Goal: Task Accomplishment & Management: Complete application form

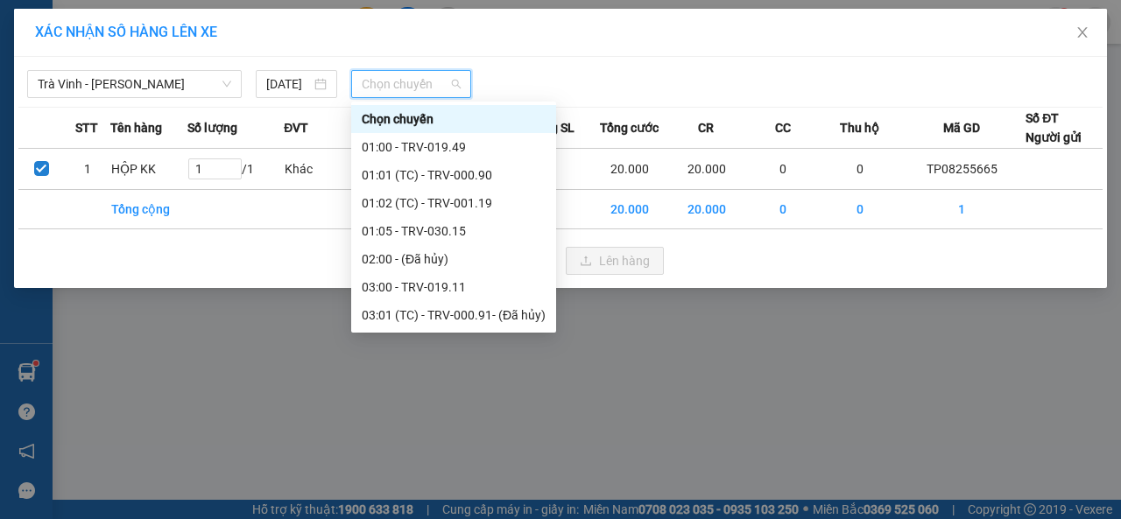
scroll to position [438, 0]
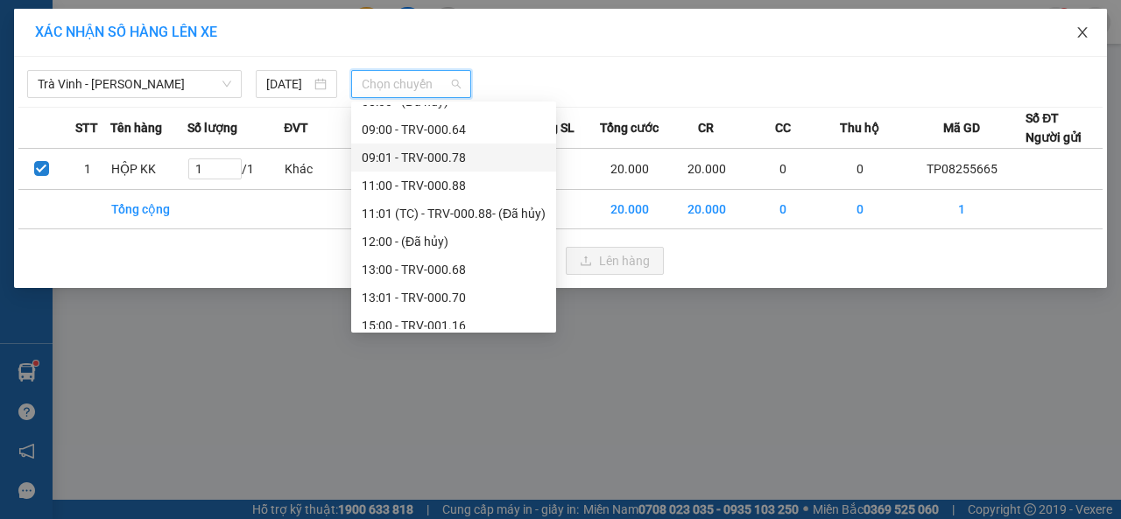
click at [1090, 46] on span "Close" at bounding box center [1082, 33] width 49 height 49
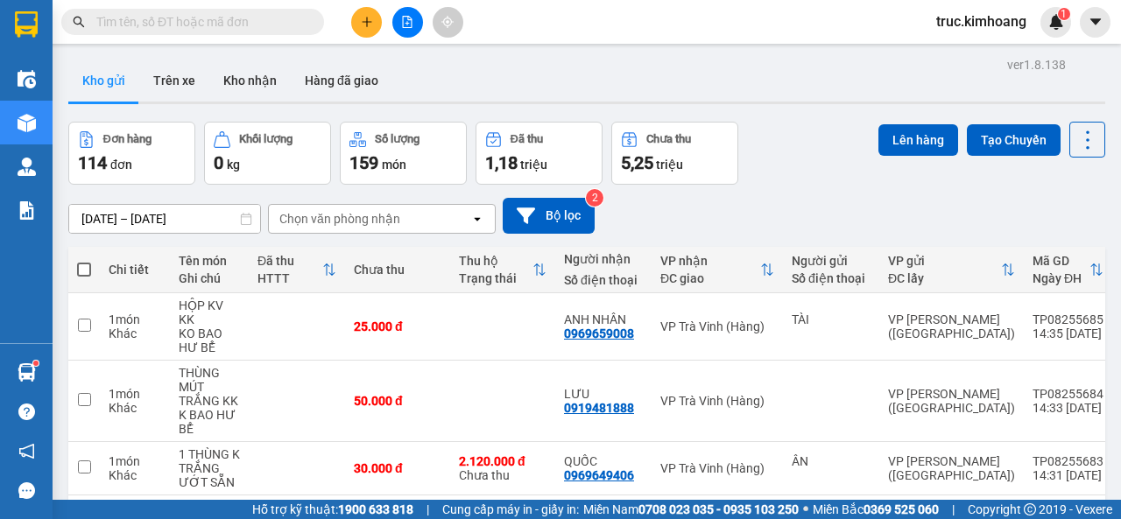
scroll to position [88, 0]
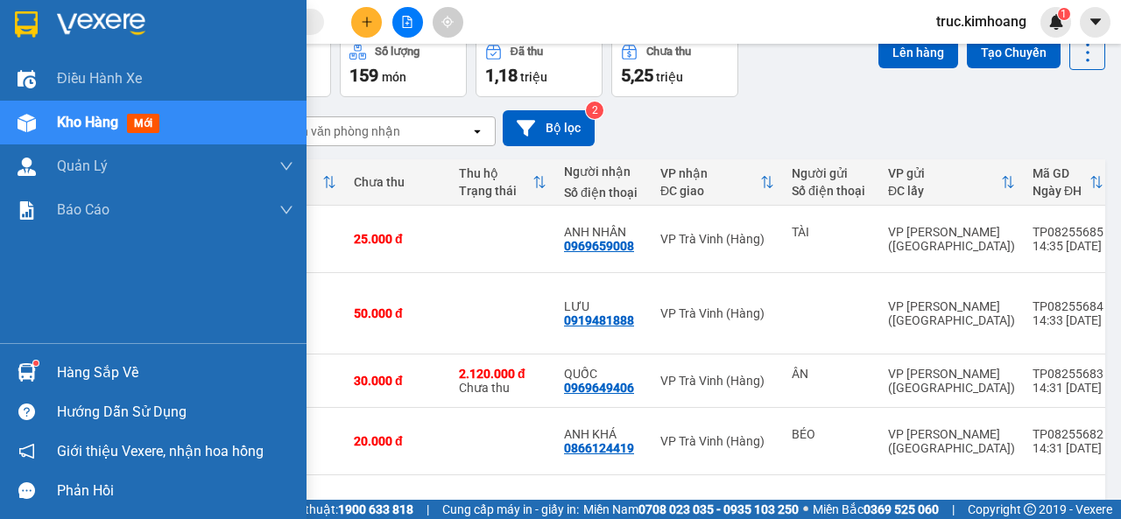
click at [30, 380] on img at bounding box center [27, 372] width 18 height 18
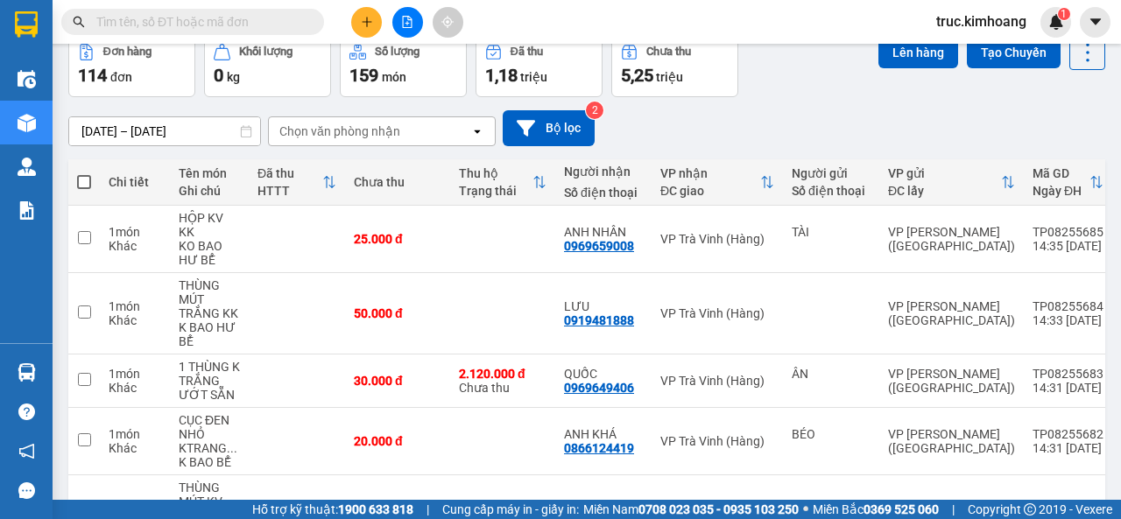
click at [342, 55] on section "Kết quả tìm kiếm ( 0 ) Bộ lọc No Data truc.[PERSON_NAME] 1 Điều hành xe Kho hàn…" at bounding box center [560, 259] width 1121 height 519
click at [79, 232] on input "checkbox" at bounding box center [84, 237] width 13 height 13
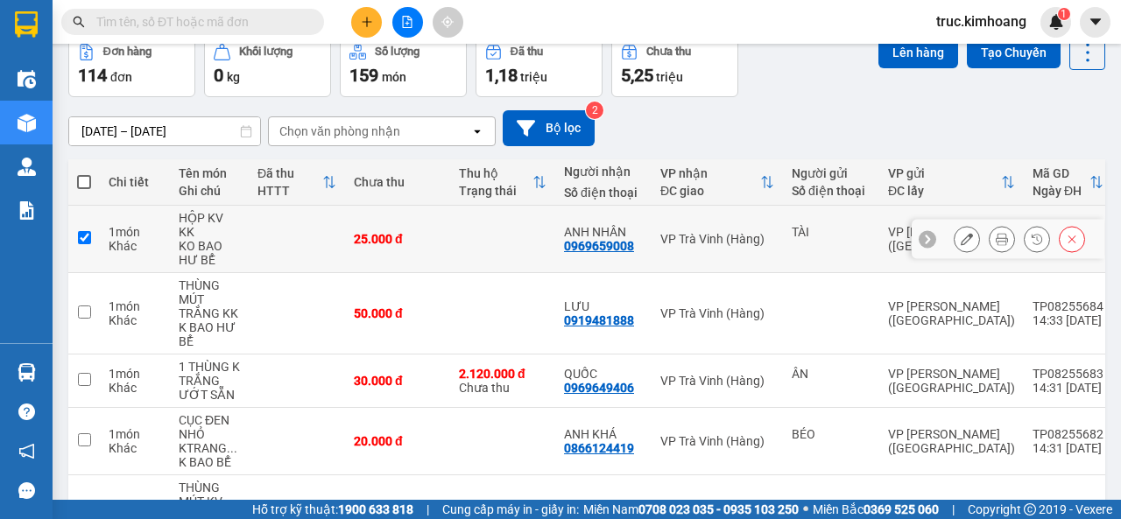
checkbox input "true"
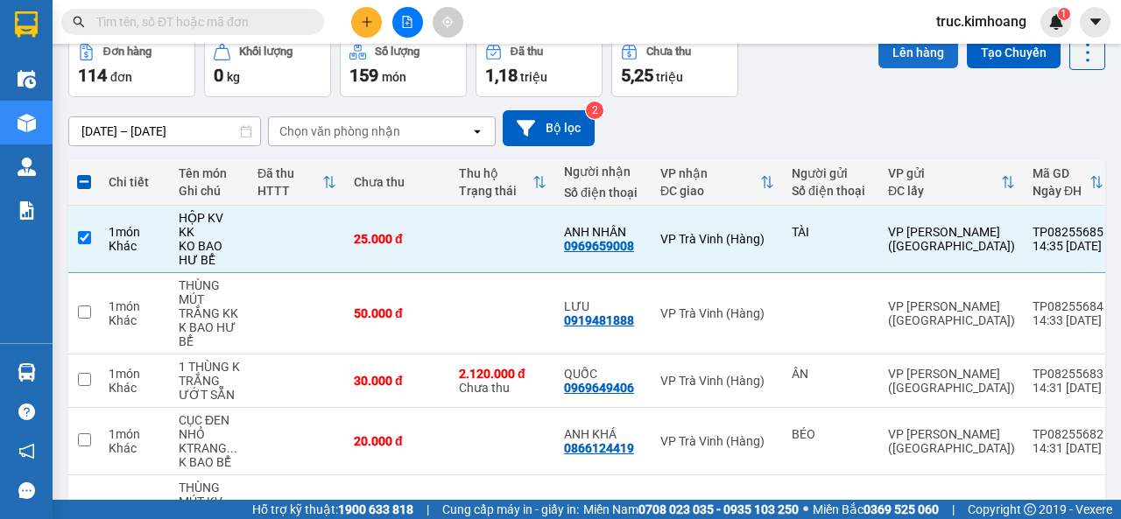
click at [930, 50] on button "Lên hàng" at bounding box center [919, 53] width 80 height 32
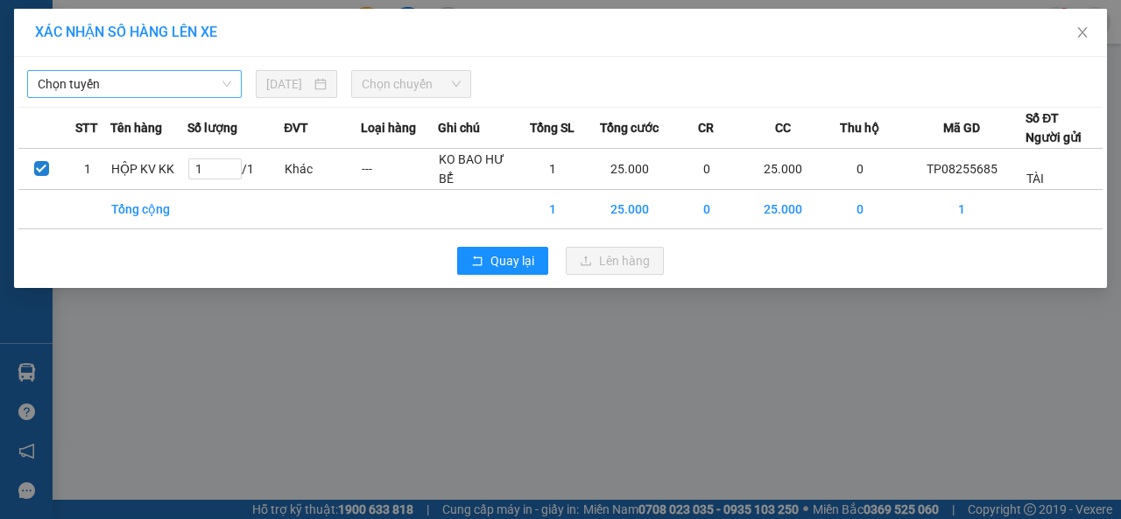
click at [141, 79] on span "Chọn tuyến" at bounding box center [135, 84] width 194 height 26
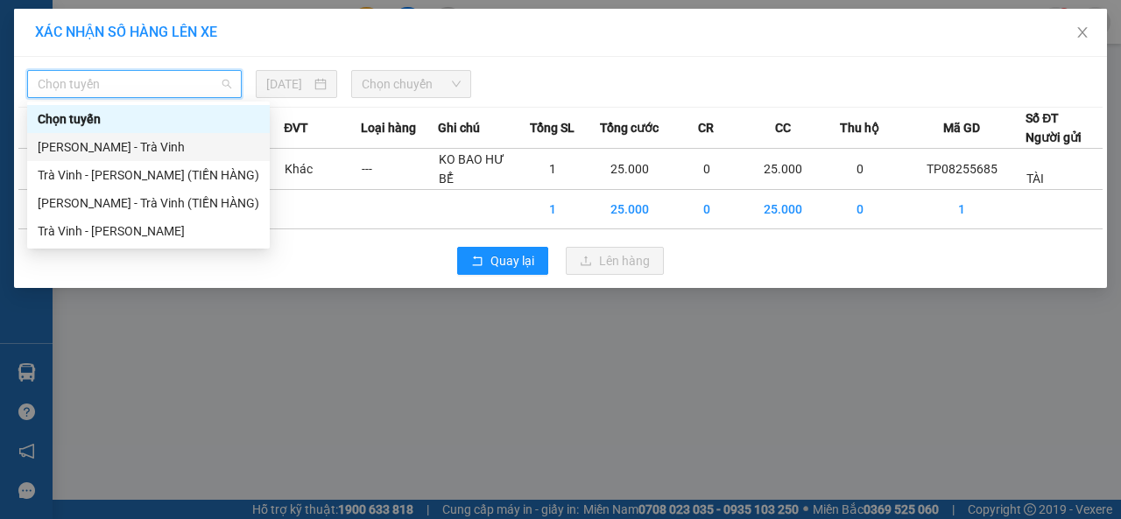
click at [140, 142] on div "[PERSON_NAME] - Trà Vinh" at bounding box center [149, 147] width 222 height 19
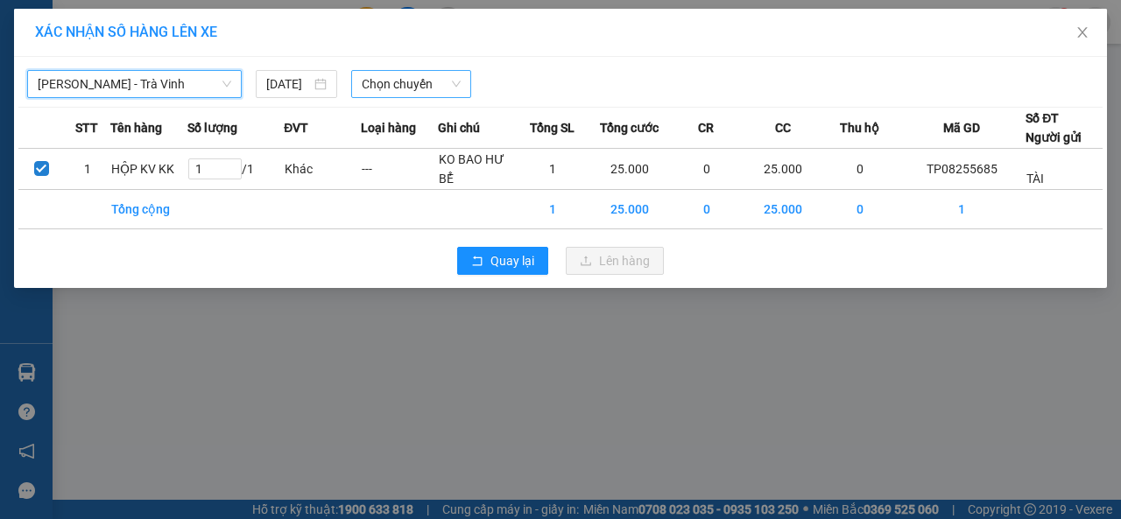
click at [377, 76] on span "Chọn chuyến" at bounding box center [411, 84] width 98 height 26
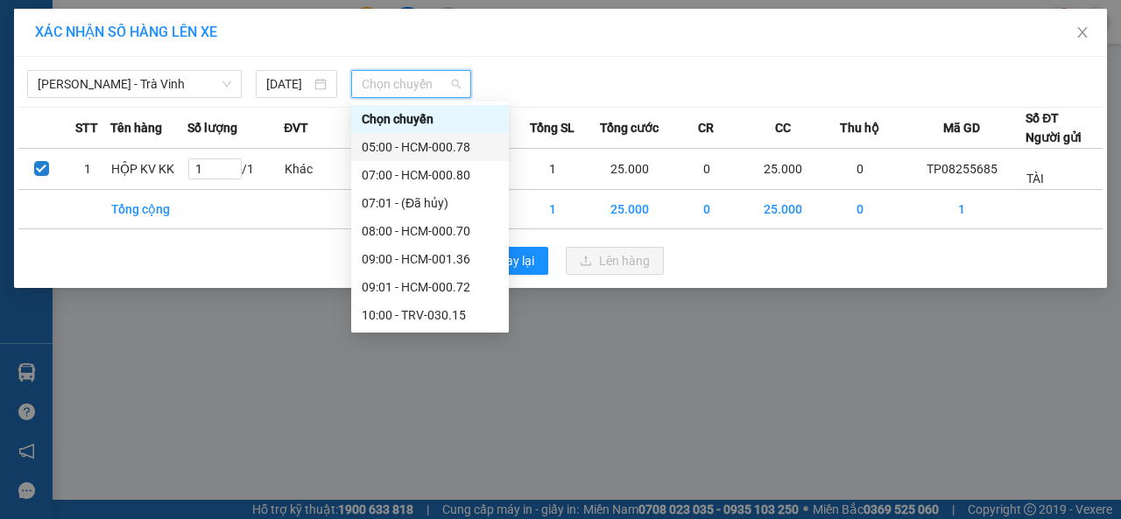
scroll to position [392, 0]
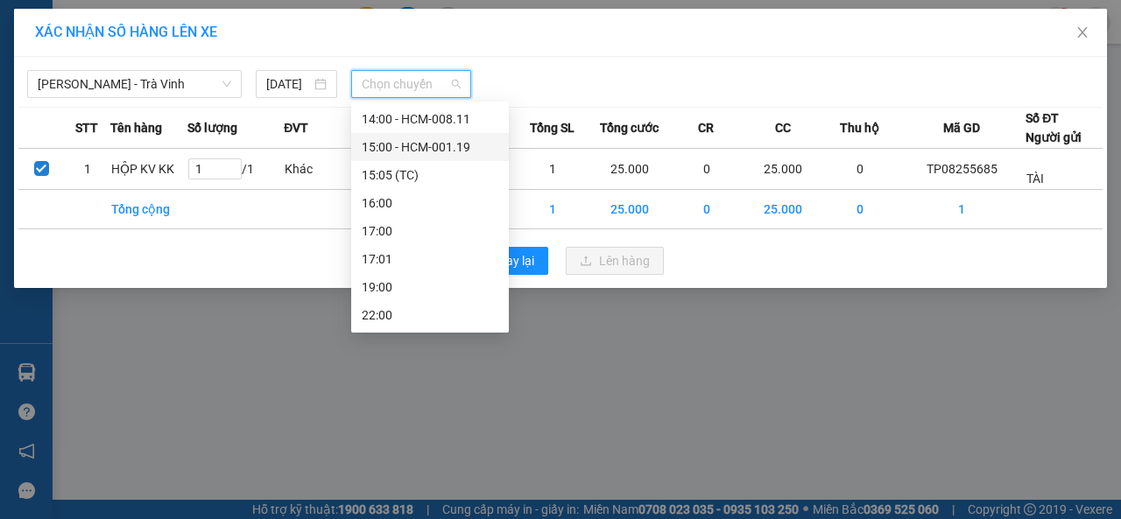
click at [391, 142] on div "15:00 - HCM-001.19" at bounding box center [430, 147] width 137 height 19
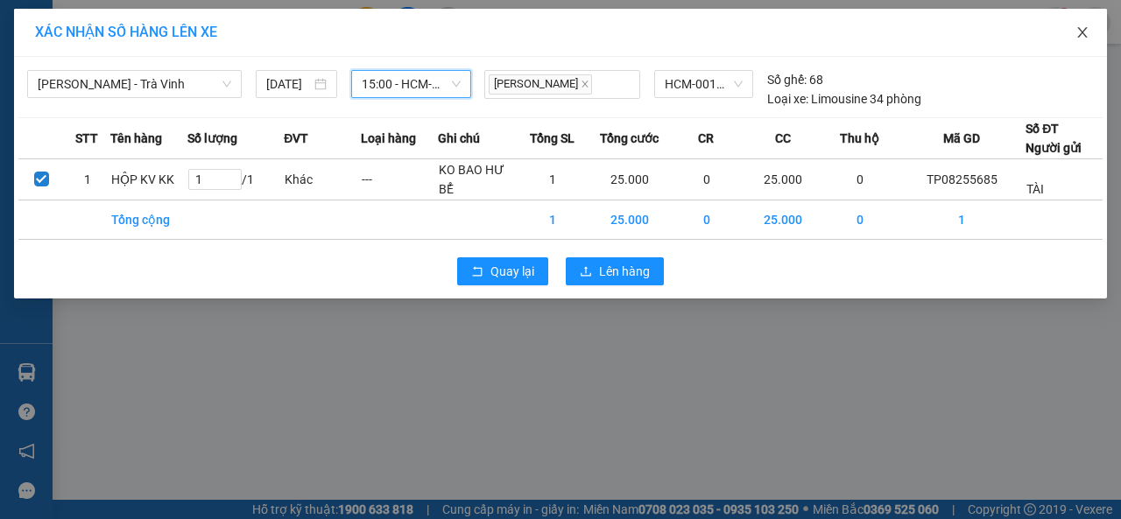
click at [1077, 37] on icon "close" at bounding box center [1083, 32] width 14 height 14
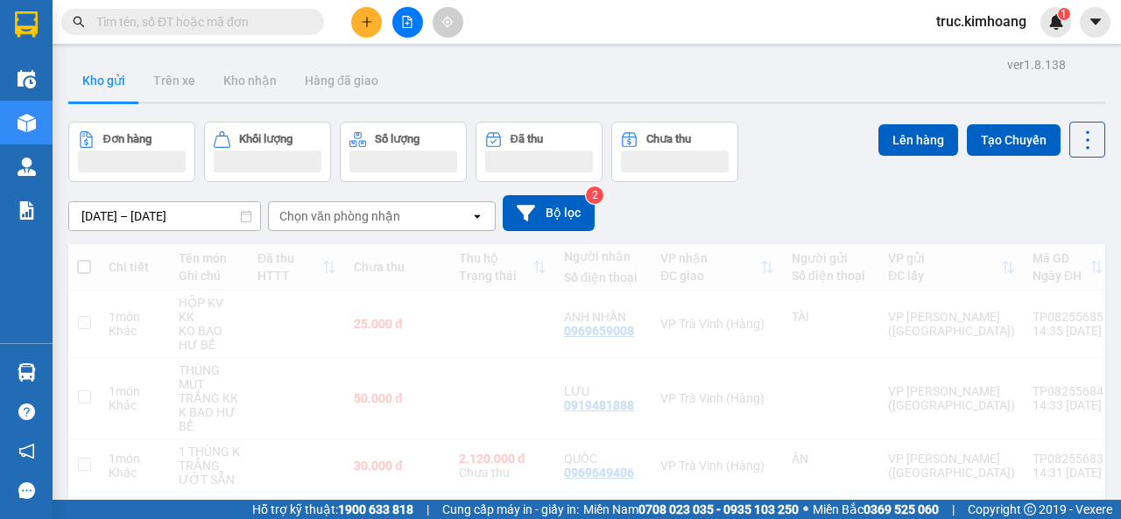
click at [361, 23] on icon "plus" at bounding box center [367, 22] width 12 height 12
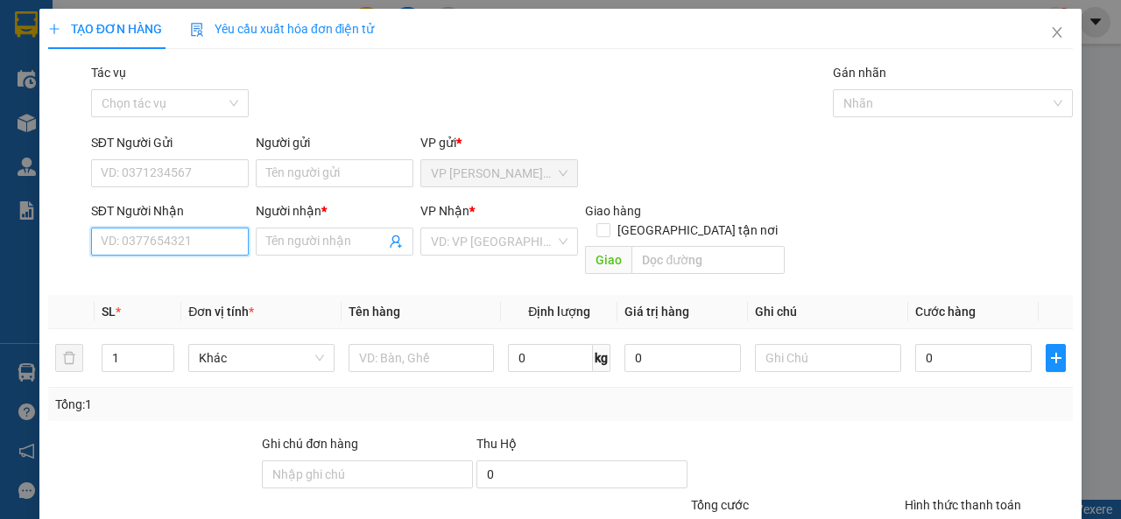
click at [200, 236] on input "SĐT Người Nhận" at bounding box center [170, 242] width 158 height 28
type input "0907565270"
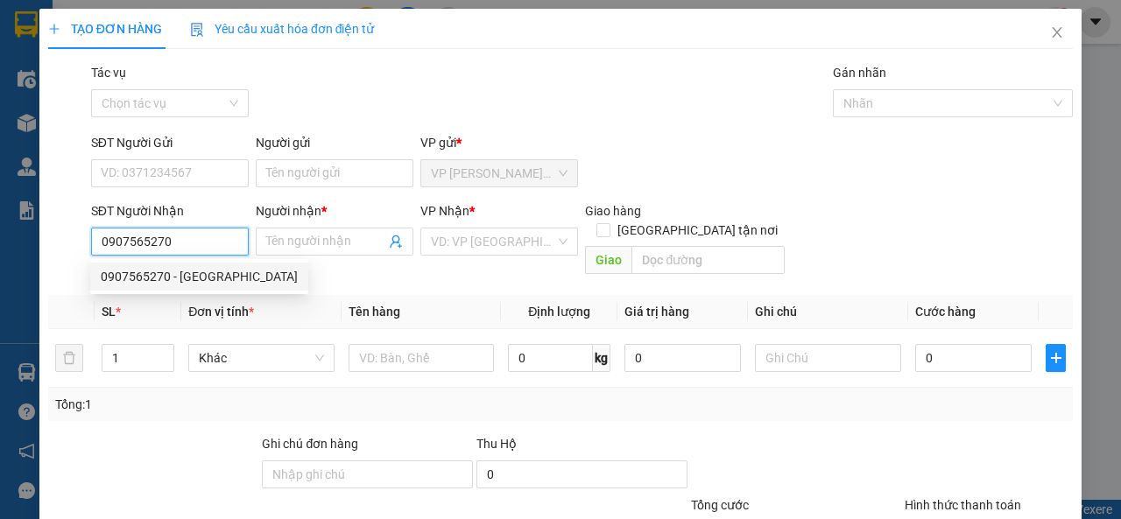
click at [167, 270] on div "0907565270 - [GEOGRAPHIC_DATA]" at bounding box center [199, 276] width 197 height 19
type input "HÀ"
type input "35.000"
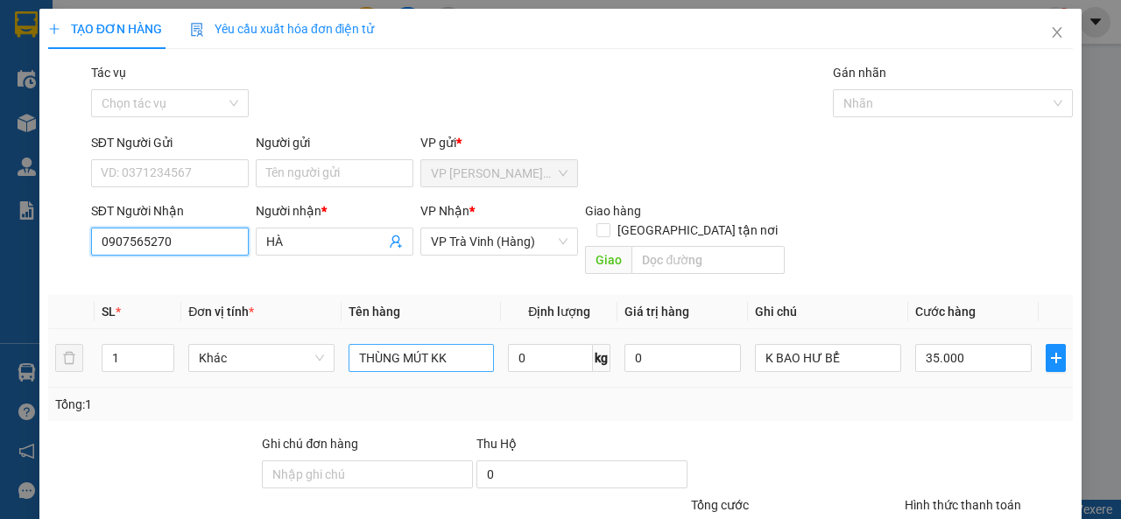
type input "0907565270"
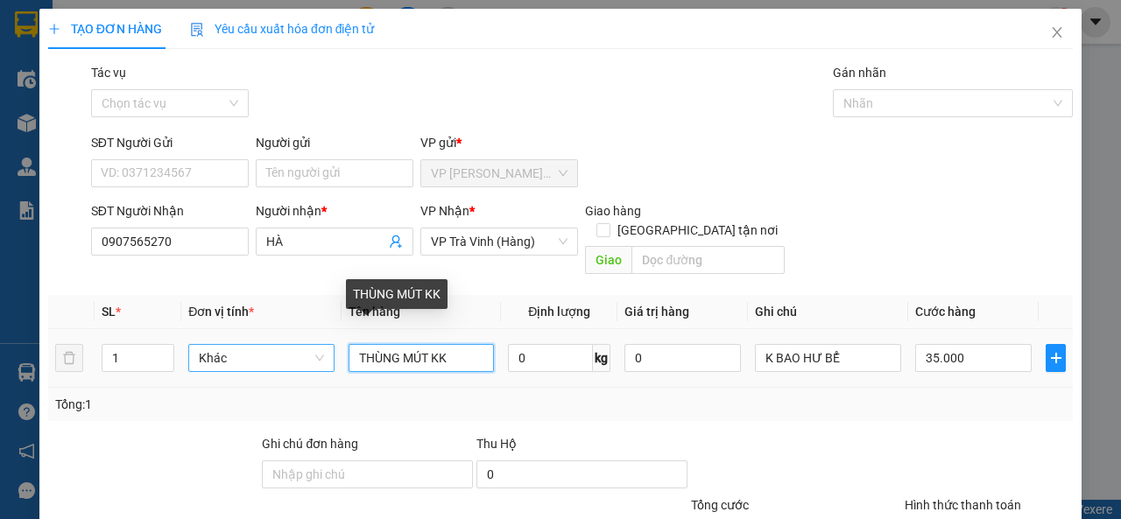
drag, startPoint x: 456, startPoint y: 342, endPoint x: 284, endPoint y: 348, distance: 172.6
click at [284, 348] on tr "1 Khác THÙNG MÚT KK 0 kg 0 K BAO HƯ BỂ 35.000" at bounding box center [560, 358] width 1025 height 59
type input "t"
type input "THÙNG KK"
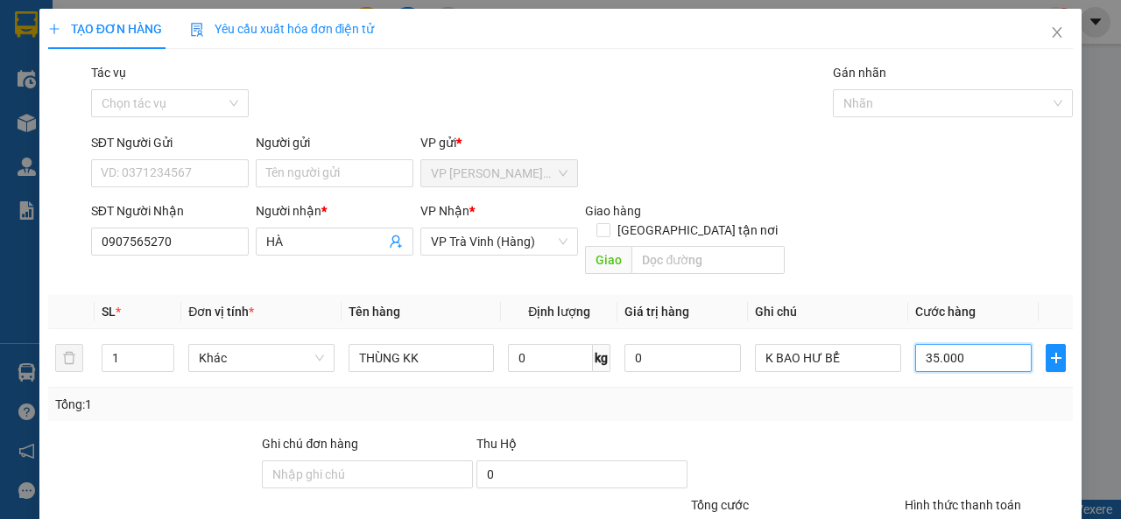
type input "1"
type input "11"
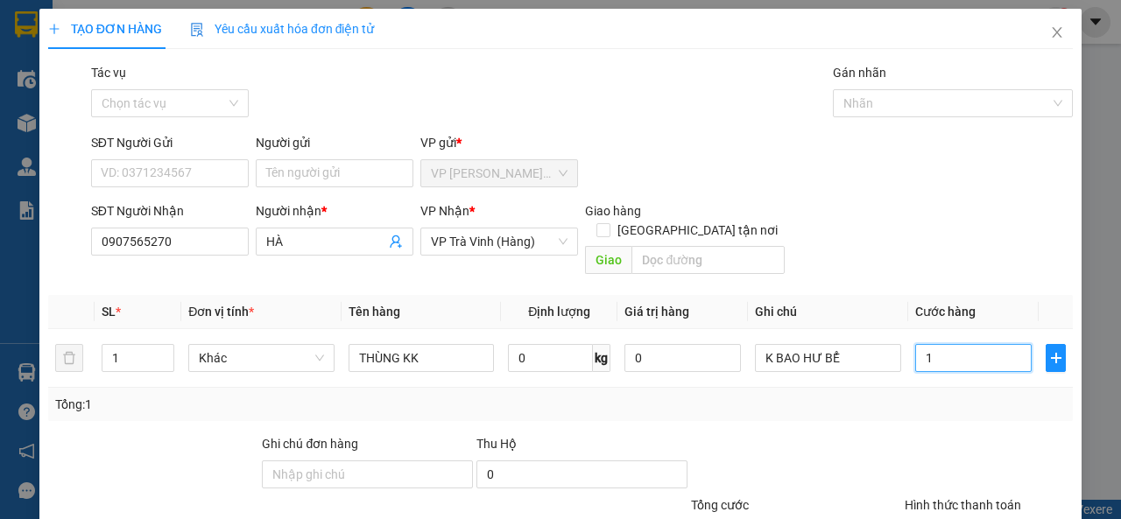
type input "11"
type input "110"
type input "110.000"
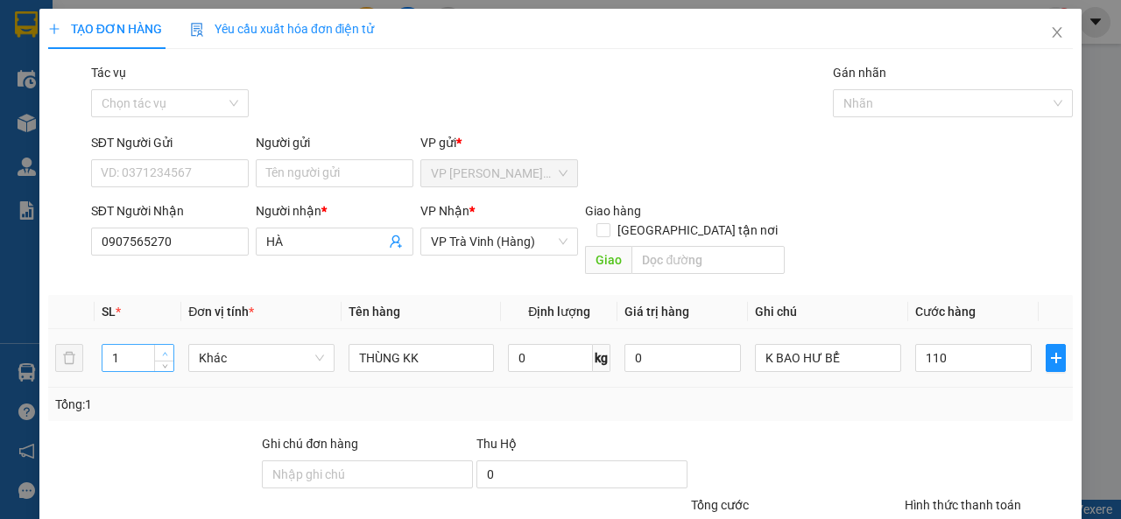
type input "110.000"
click at [163, 352] on icon "up" at bounding box center [164, 354] width 5 height 4
type input "3"
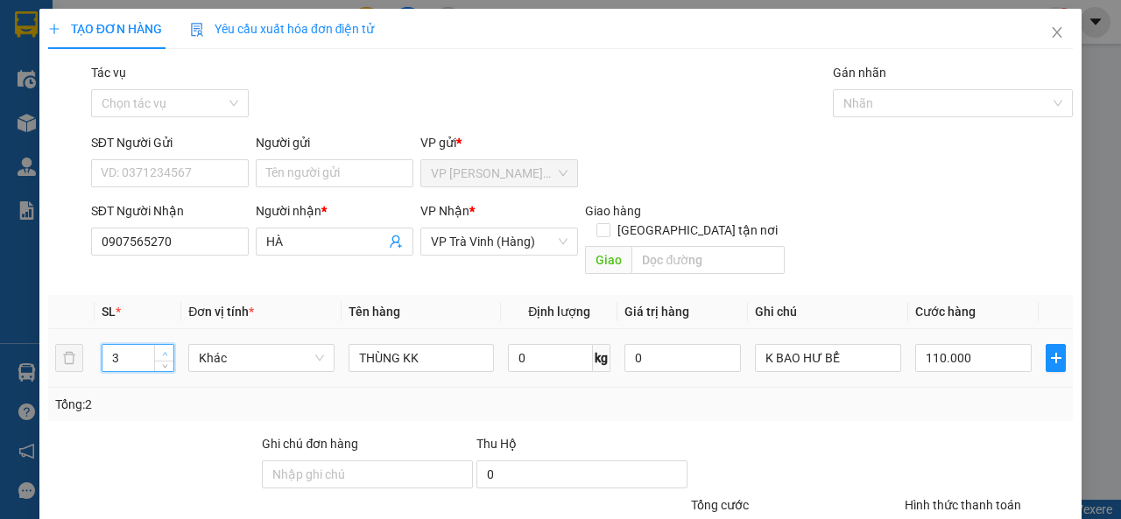
click at [164, 349] on span "up" at bounding box center [164, 354] width 11 height 11
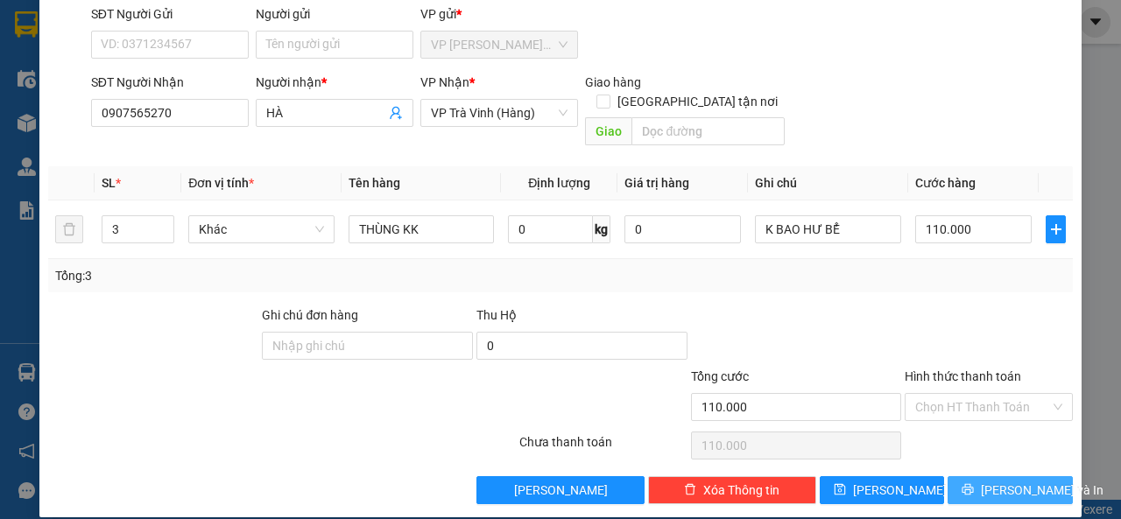
click at [973, 484] on icon "printer" at bounding box center [968, 489] width 11 height 11
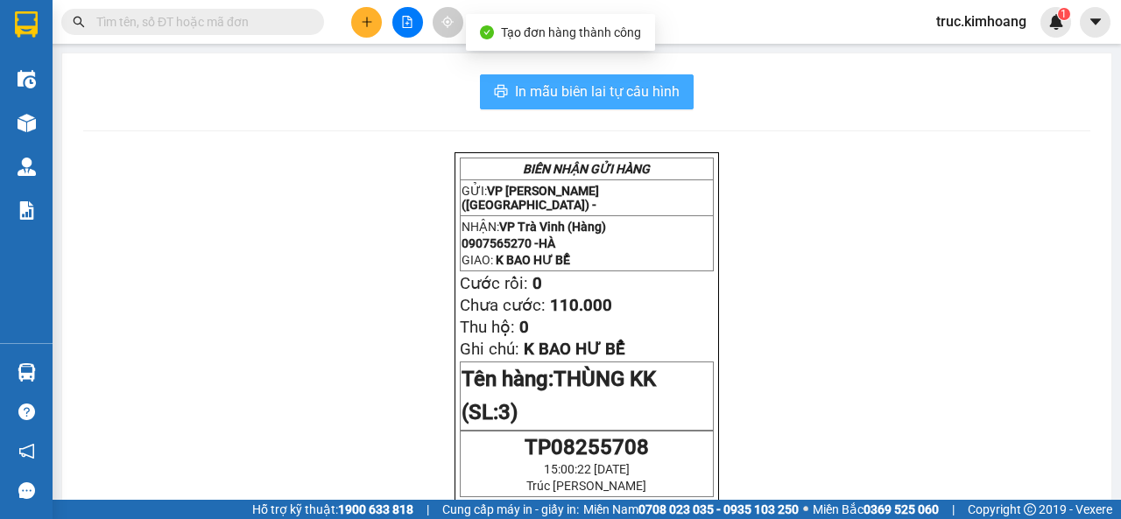
drag, startPoint x: 627, startPoint y: 98, endPoint x: 659, endPoint y: 103, distance: 32.0
click at [626, 98] on span "In mẫu biên lai tự cấu hình" at bounding box center [597, 92] width 165 height 22
click at [606, 104] on button "In mẫu biên lai tự cấu hình" at bounding box center [587, 91] width 214 height 35
click at [631, 102] on span "In mẫu biên lai tự cấu hình" at bounding box center [597, 92] width 165 height 22
click at [640, 99] on span "In mẫu biên lai tự cấu hình" at bounding box center [597, 92] width 165 height 22
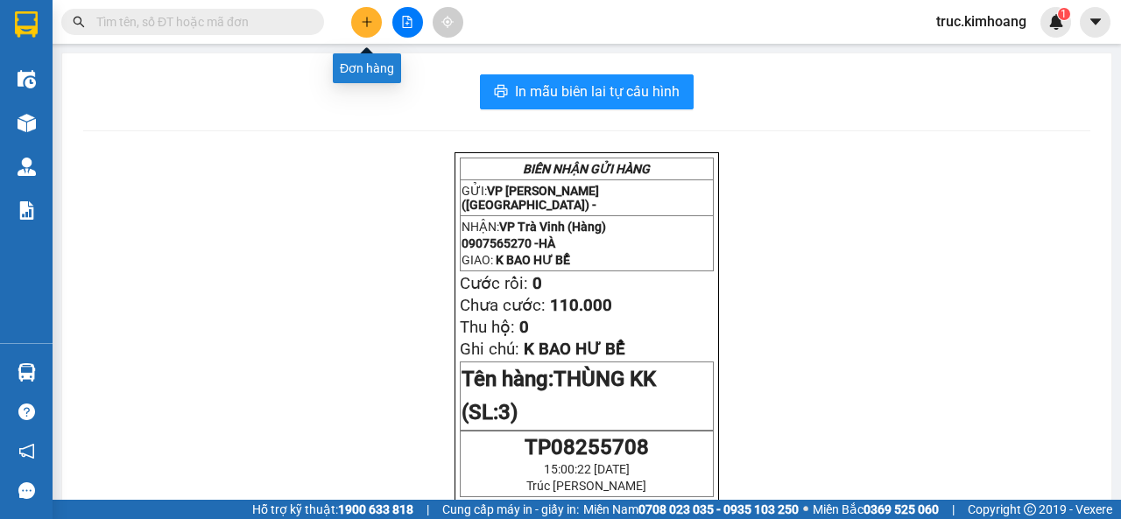
click at [359, 20] on button at bounding box center [366, 22] width 31 height 31
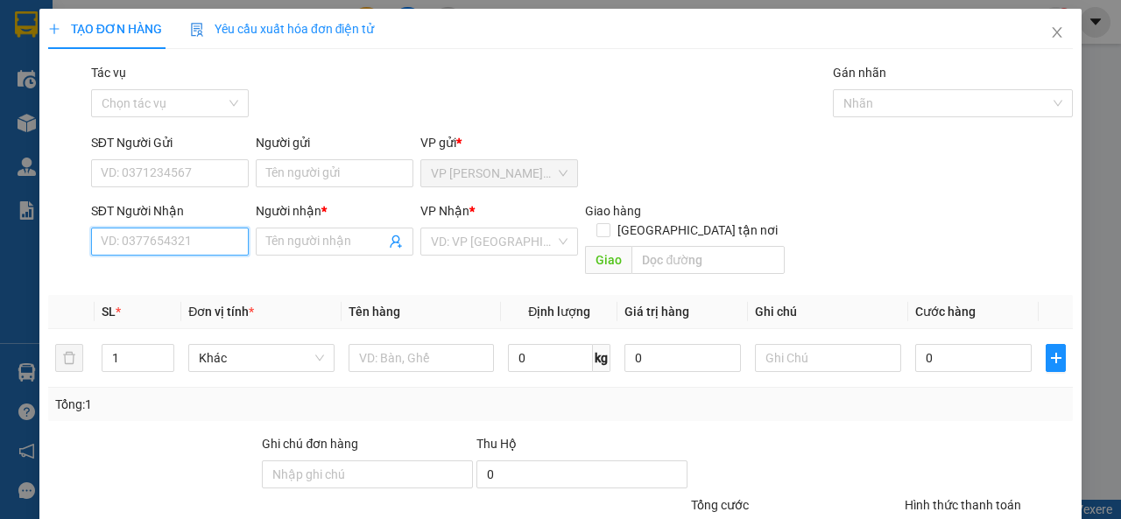
click at [147, 236] on input "SĐT Người Nhận" at bounding box center [170, 242] width 158 height 28
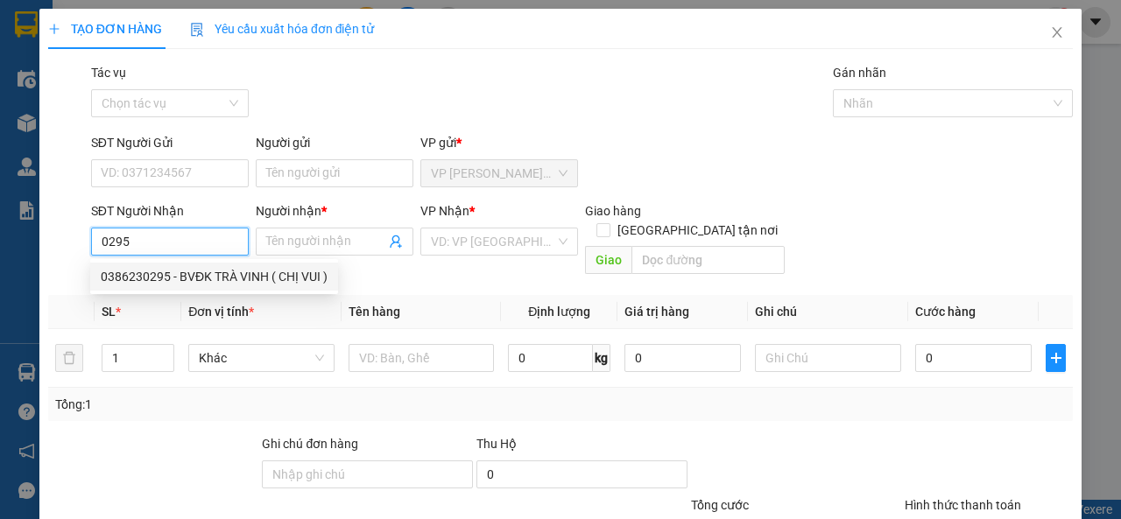
click at [205, 275] on div "0386230295 - BVĐK TRÀ VINH ( CHỊ VUI )" at bounding box center [214, 276] width 227 height 19
type input "0386230295"
type input "BVĐK TRÀ VINH ( CHỊ VUI )"
checkbox input "true"
type input "GIAO TN"
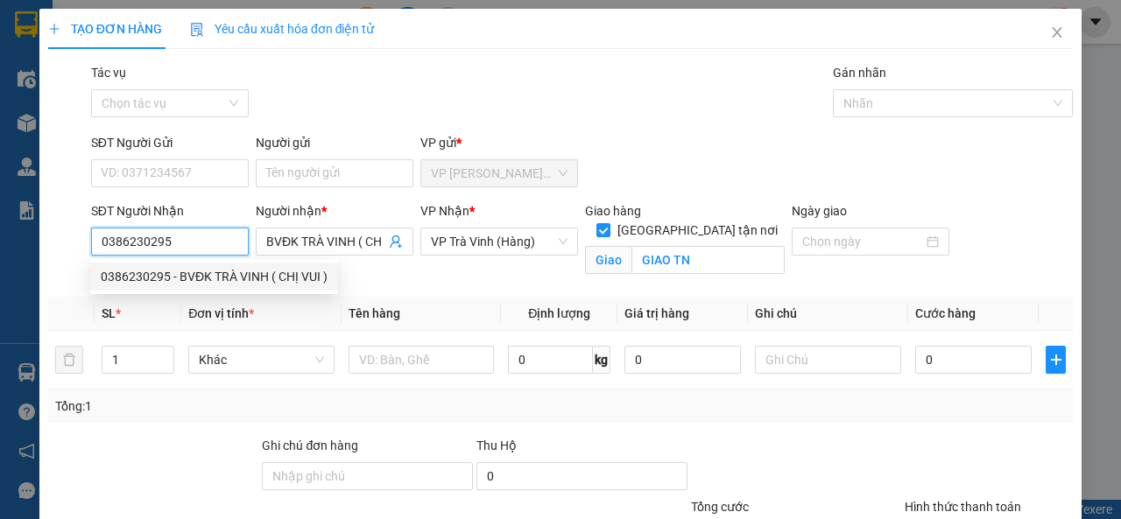
type input "40.000"
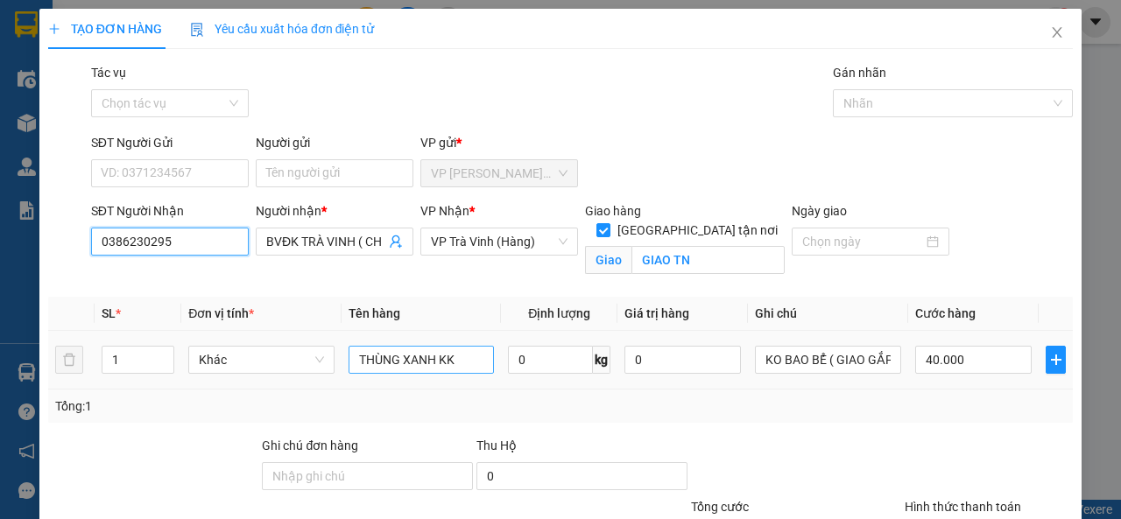
type input "0386230295"
drag, startPoint x: 467, startPoint y: 368, endPoint x: 320, endPoint y: 380, distance: 147.7
click at [320, 380] on tr "1 Khác THÙNG XANH KK 0 kg 0 KO BAO BỂ ( GIAO GẮP ) 40.000" at bounding box center [560, 360] width 1025 height 59
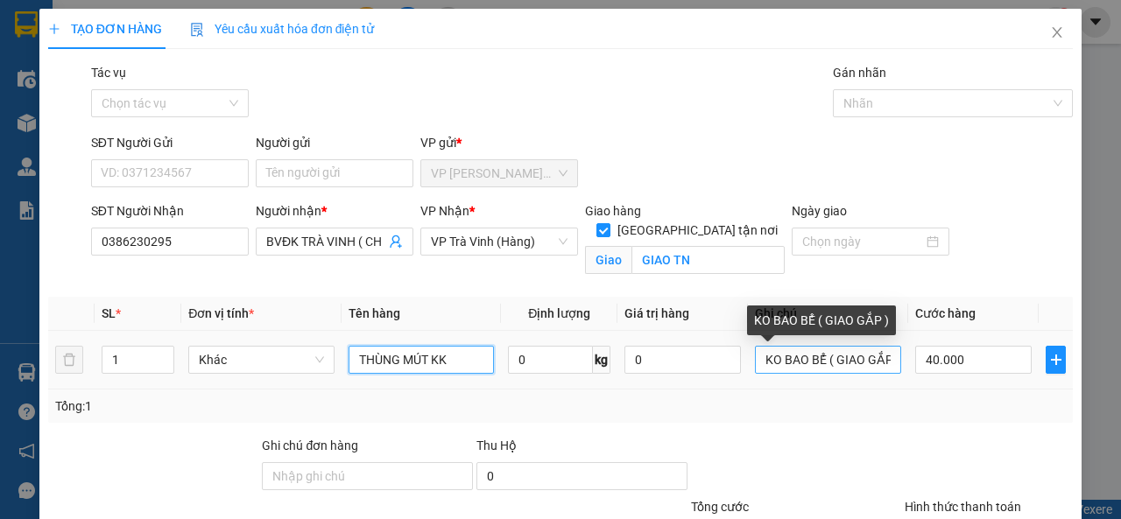
type input "THÙNG MÚT KK"
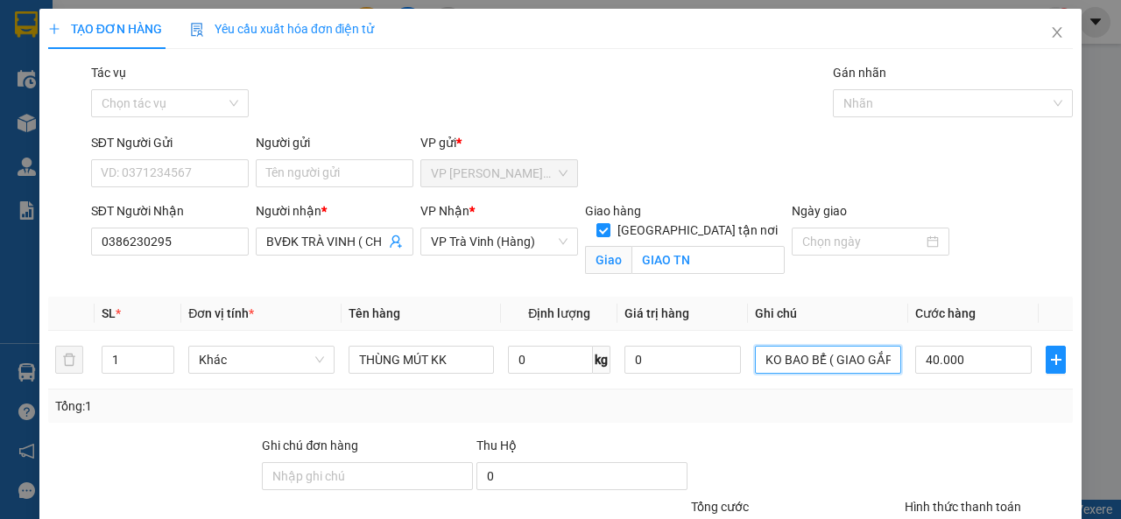
drag, startPoint x: 869, startPoint y: 367, endPoint x: 686, endPoint y: 409, distance: 187.8
click at [686, 409] on div "SL * Đơn vị tính * Tên hàng Định lượng Giá trị hàng Ghi chú Cước hàng 1 Khác TH…" at bounding box center [560, 360] width 1025 height 126
type input "ẮP )"
drag, startPoint x: 801, startPoint y: 354, endPoint x: 744, endPoint y: 367, distance: 59.3
click at [748, 367] on td "ẮP )" at bounding box center [828, 360] width 160 height 59
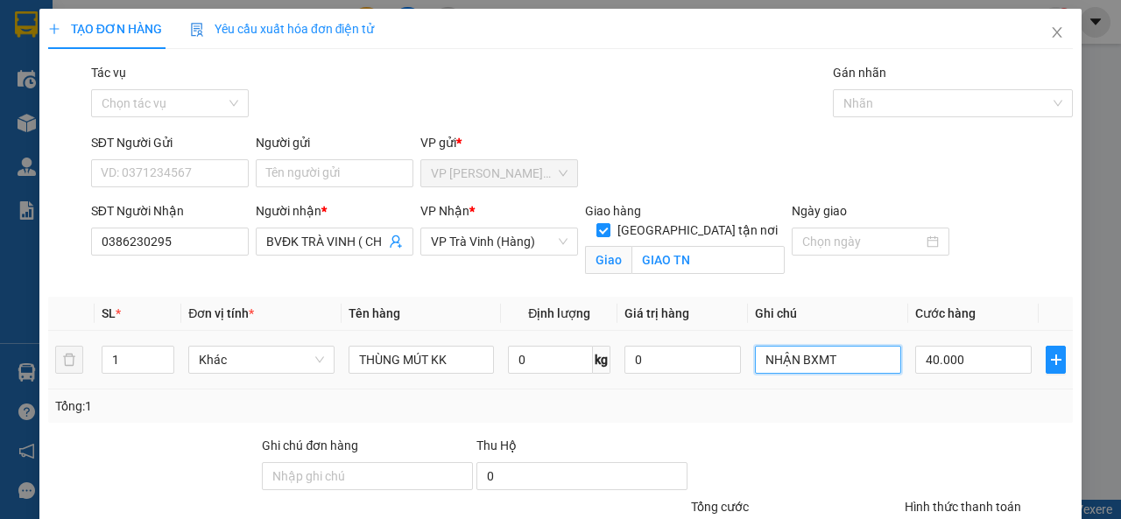
scroll to position [150, 0]
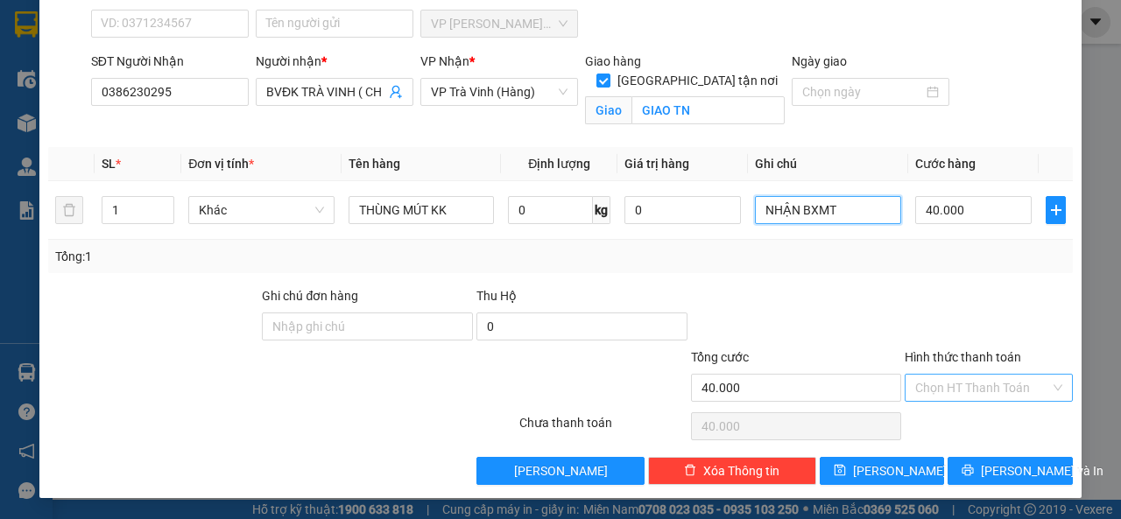
type input "NHẬN BXMT"
click at [959, 391] on input "Hình thức thanh toán" at bounding box center [982, 388] width 135 height 26
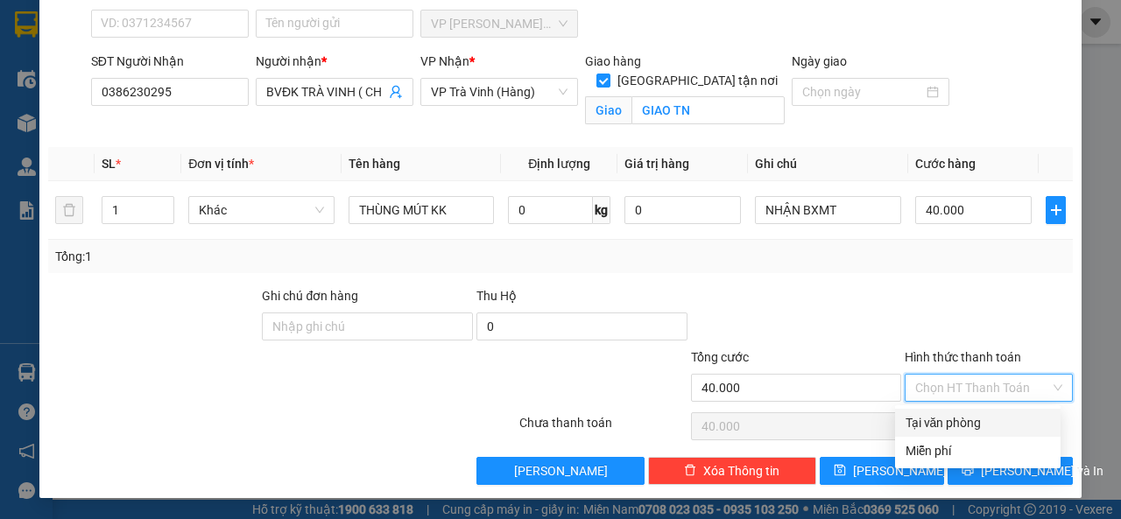
click at [955, 423] on div "Tại văn phòng" at bounding box center [978, 422] width 145 height 19
type input "0"
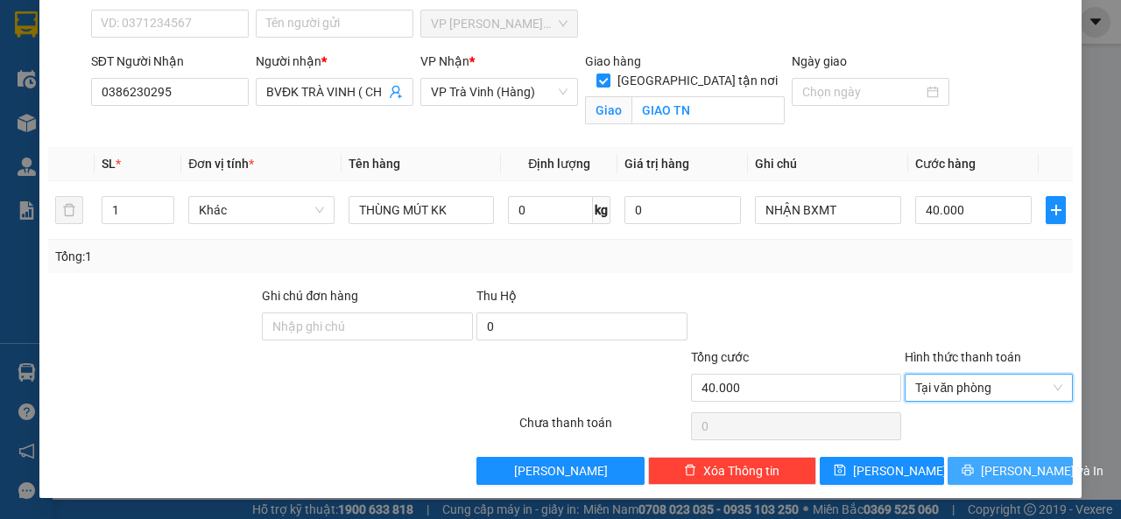
click at [969, 474] on icon "printer" at bounding box center [968, 470] width 12 height 12
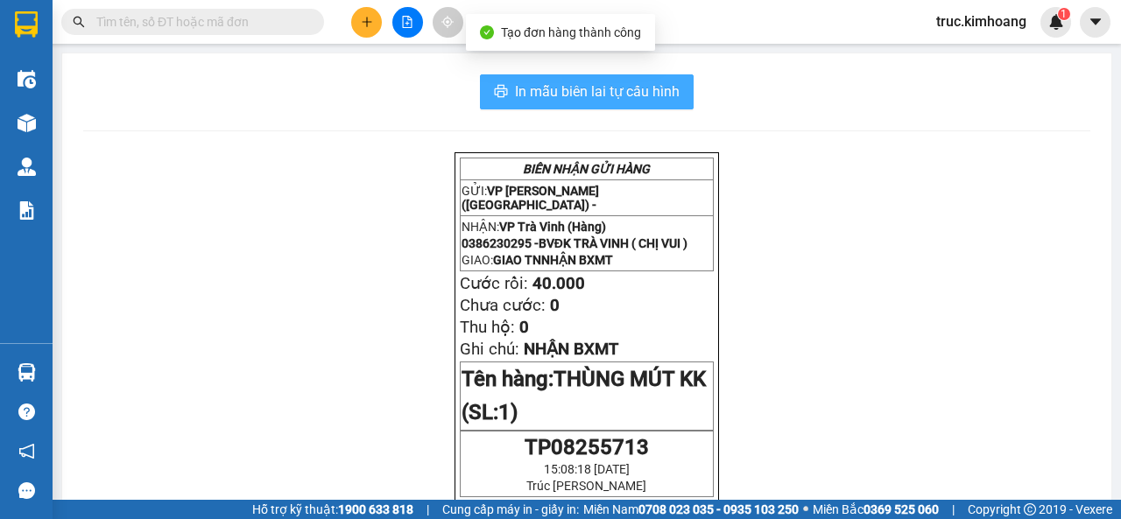
click at [565, 105] on button "In mẫu biên lai tự cấu hình" at bounding box center [587, 91] width 214 height 35
click at [633, 99] on span "In mẫu biên lai tự cấu hình" at bounding box center [597, 92] width 165 height 22
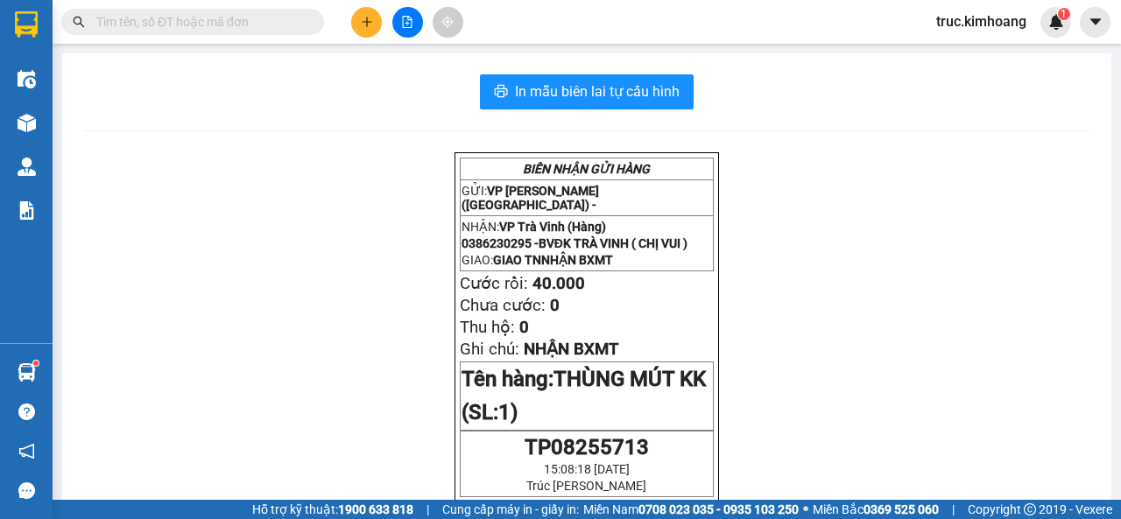
click at [347, 34] on div at bounding box center [407, 22] width 131 height 31
click at [371, 28] on button at bounding box center [366, 22] width 31 height 31
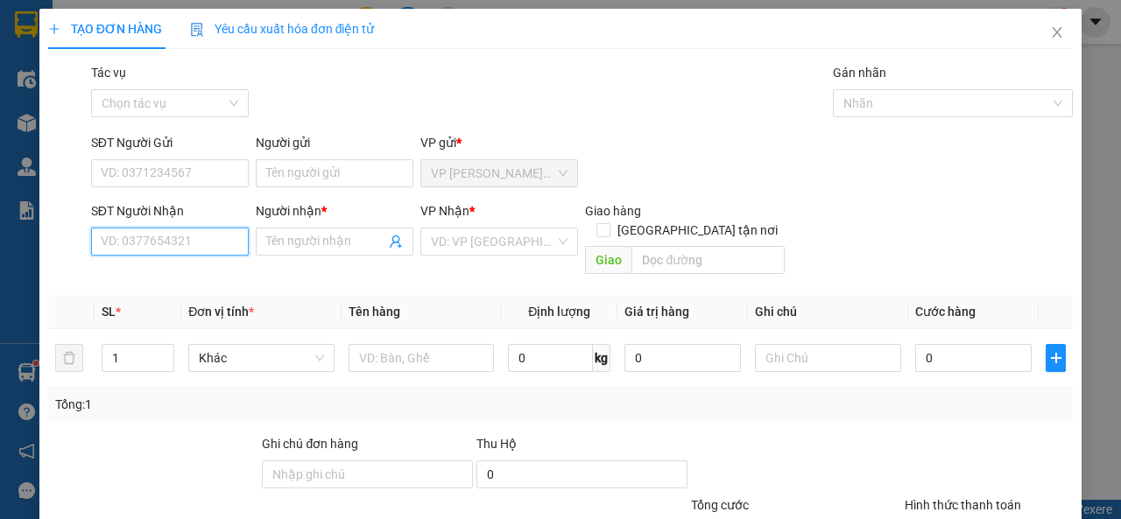
click at [173, 240] on input "SĐT Người Nhận" at bounding box center [170, 242] width 158 height 28
type input "0379979066"
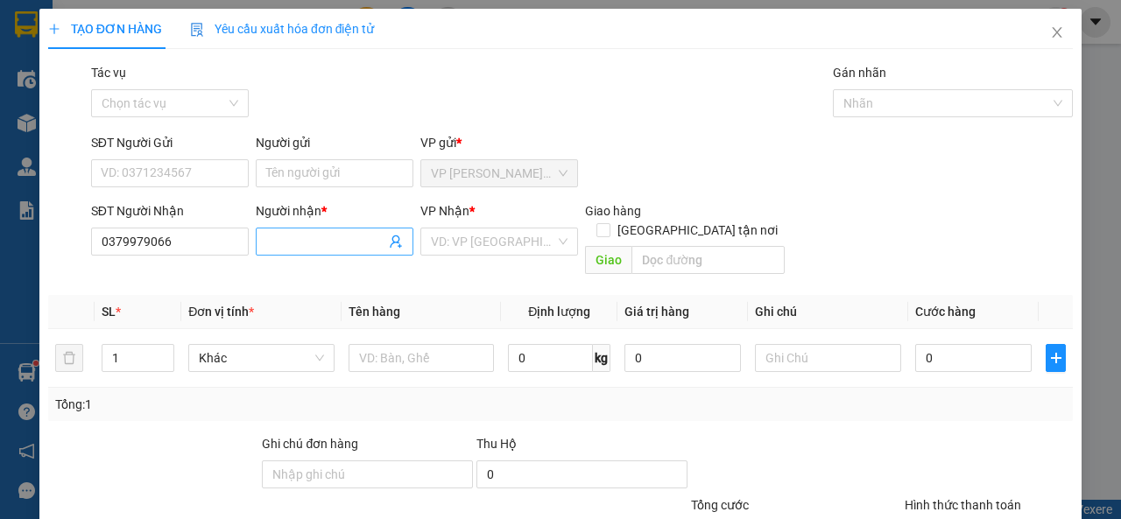
click at [300, 251] on span at bounding box center [335, 242] width 158 height 28
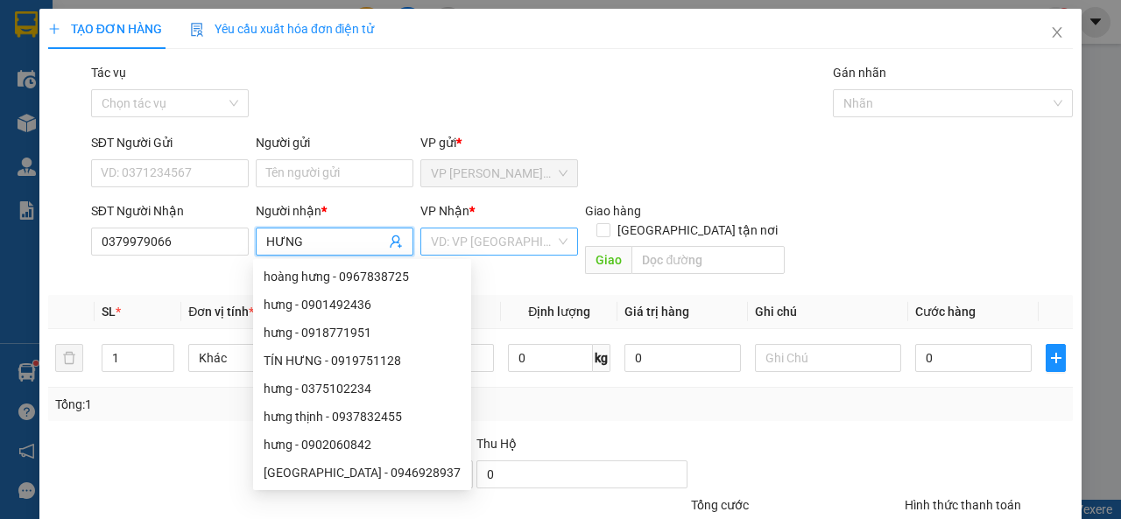
type input "HƯNG"
click at [457, 245] on input "search" at bounding box center [493, 242] width 124 height 26
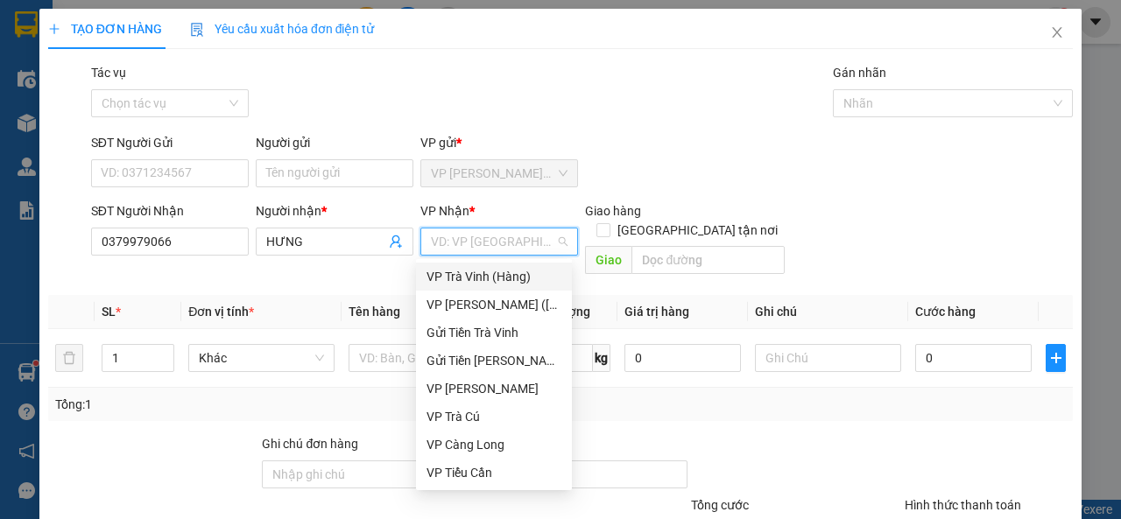
click at [480, 278] on div "VP Trà Vinh (Hàng)" at bounding box center [494, 276] width 135 height 19
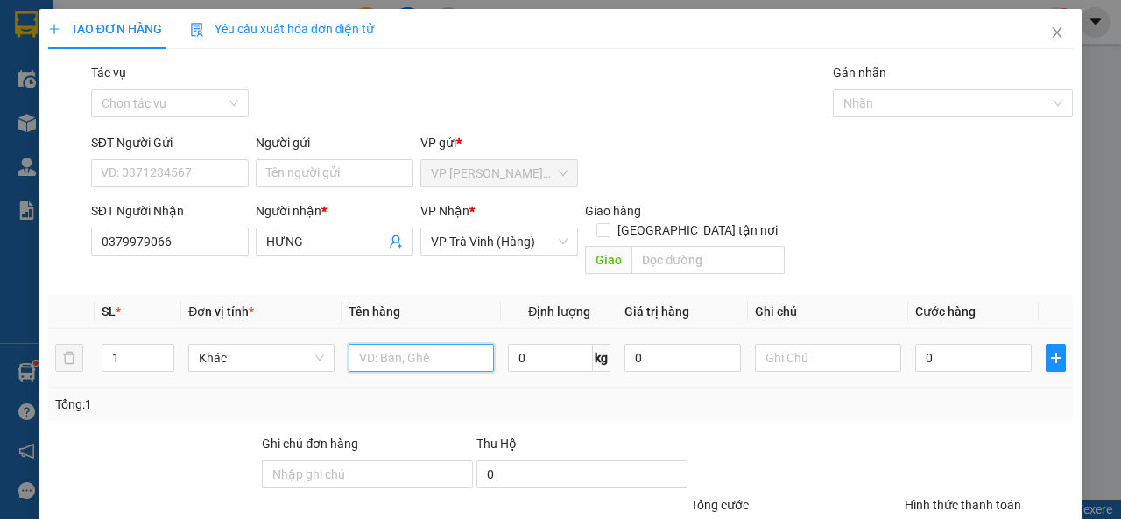
click at [411, 344] on input "text" at bounding box center [422, 358] width 146 height 28
type input "HỘP KK"
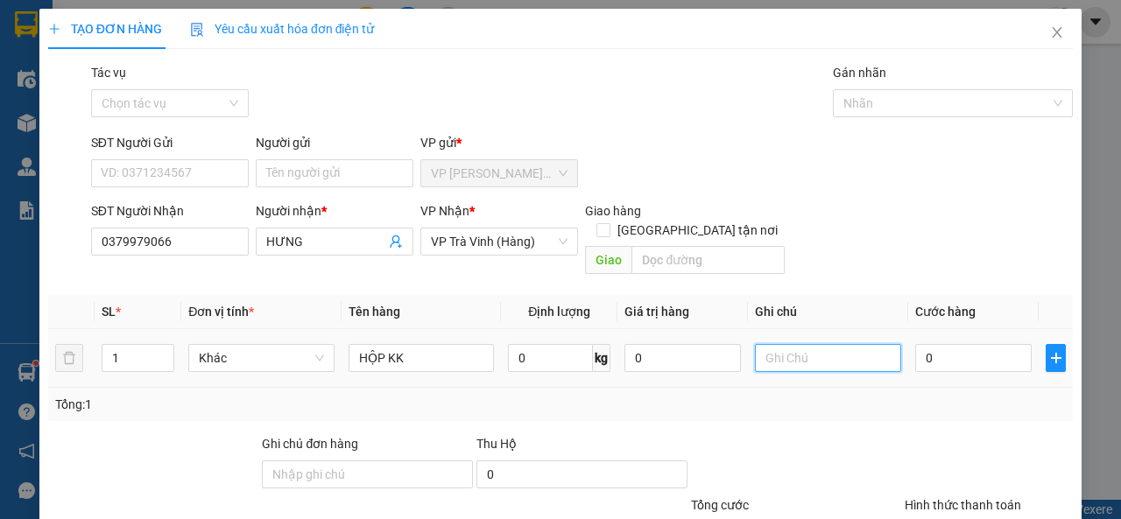
click at [863, 344] on input "text" at bounding box center [828, 358] width 146 height 28
type input "NHẬN BXMT - KO BAO BỂ"
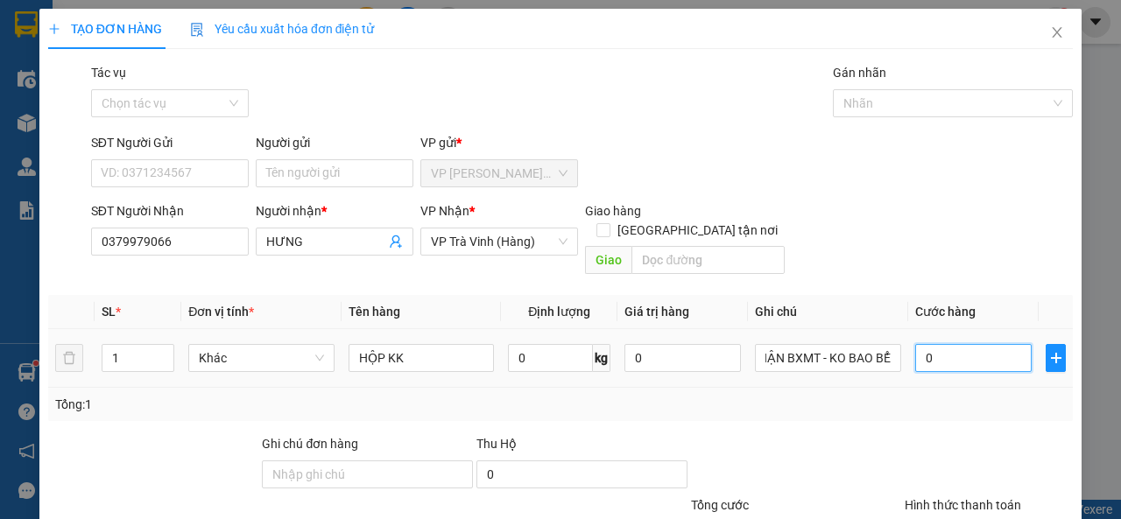
click at [923, 344] on input "0" at bounding box center [973, 358] width 116 height 28
type input "2"
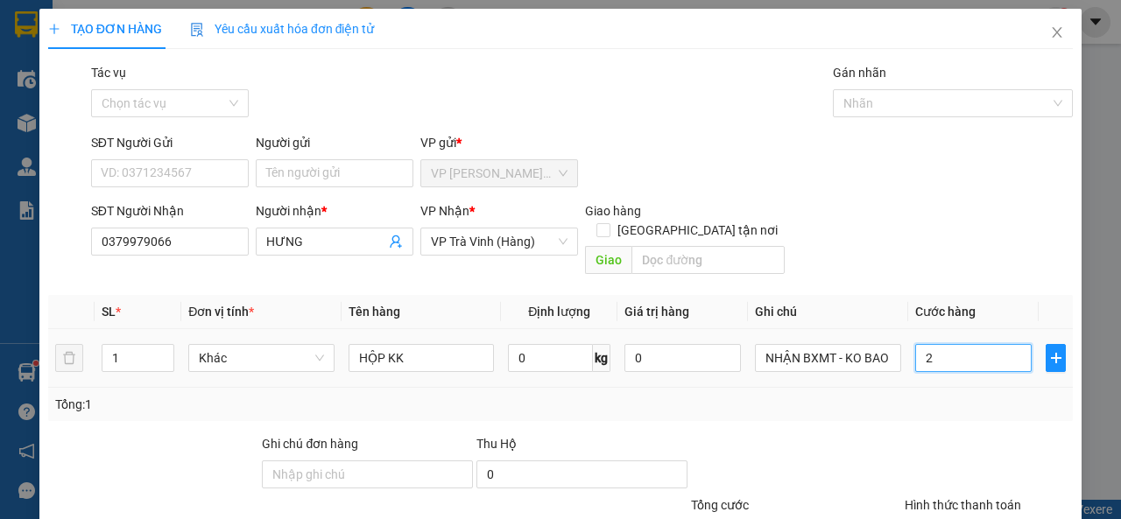
type input "20"
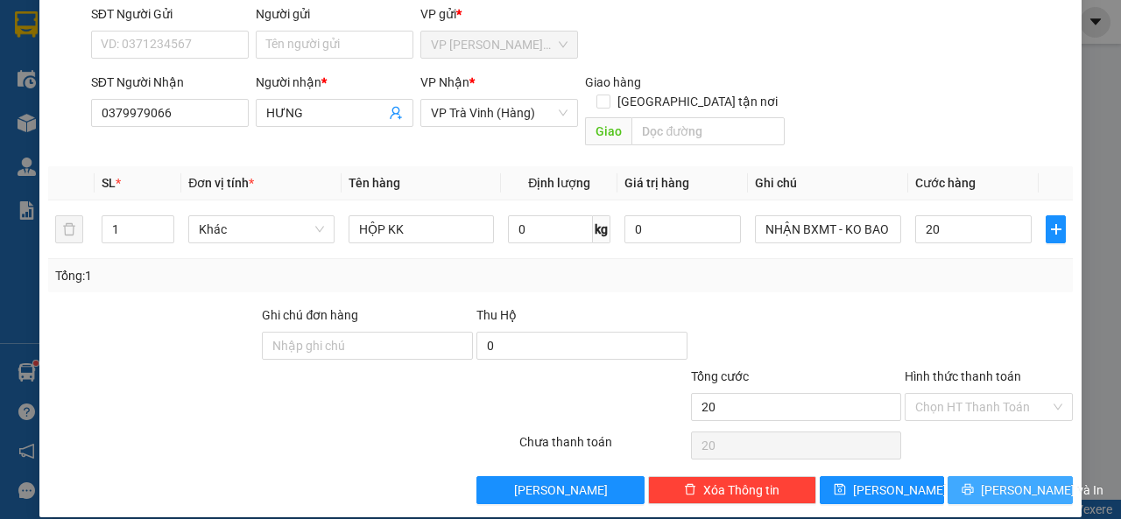
type input "20.000"
drag, startPoint x: 996, startPoint y: 466, endPoint x: 984, endPoint y: 415, distance: 52.1
click at [997, 481] on span "[PERSON_NAME] và In" at bounding box center [1042, 490] width 123 height 19
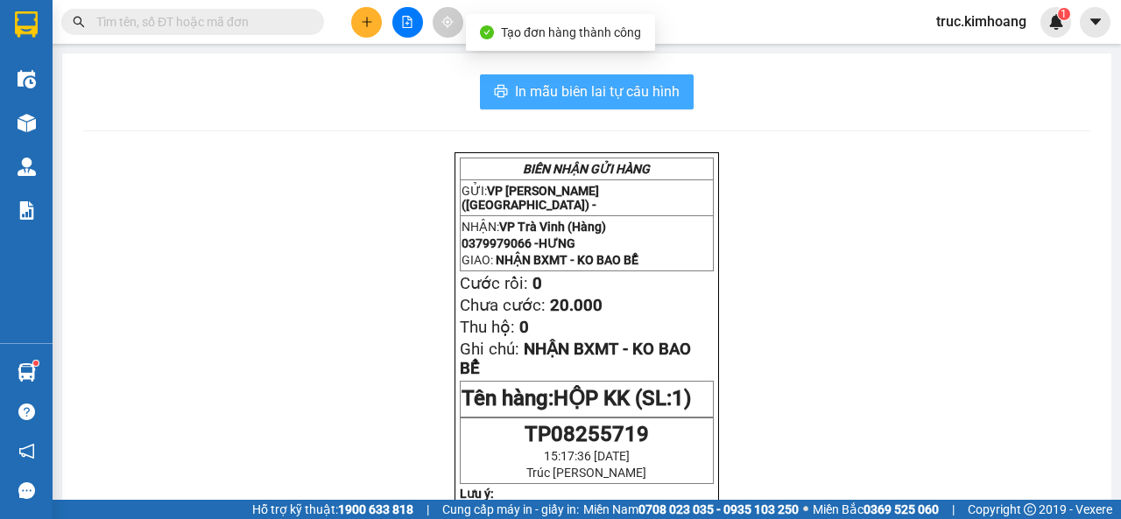
click at [670, 103] on button "In mẫu biên lai tự cấu hình" at bounding box center [587, 91] width 214 height 35
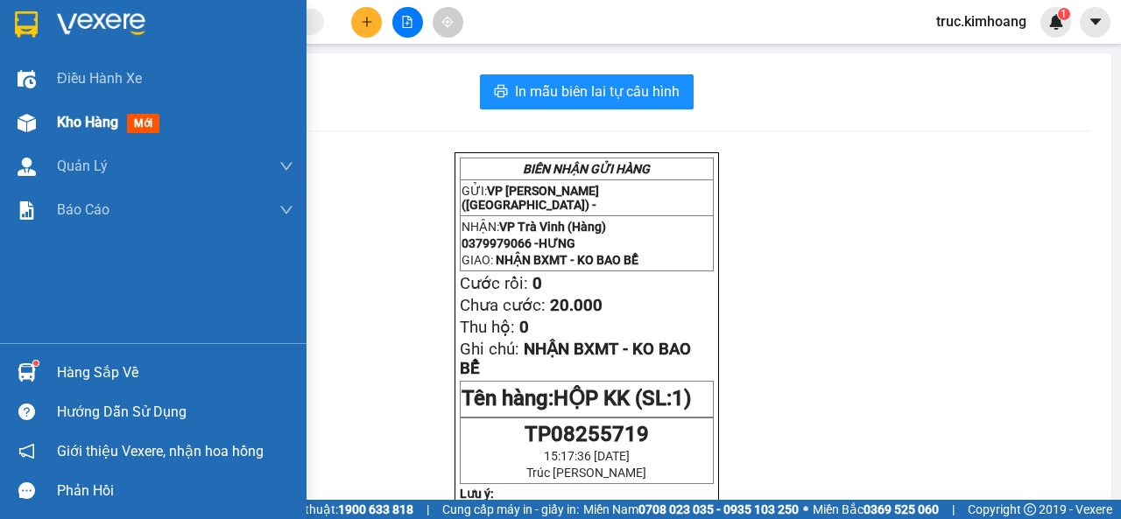
click at [123, 117] on div "Kho hàng mới" at bounding box center [111, 122] width 109 height 22
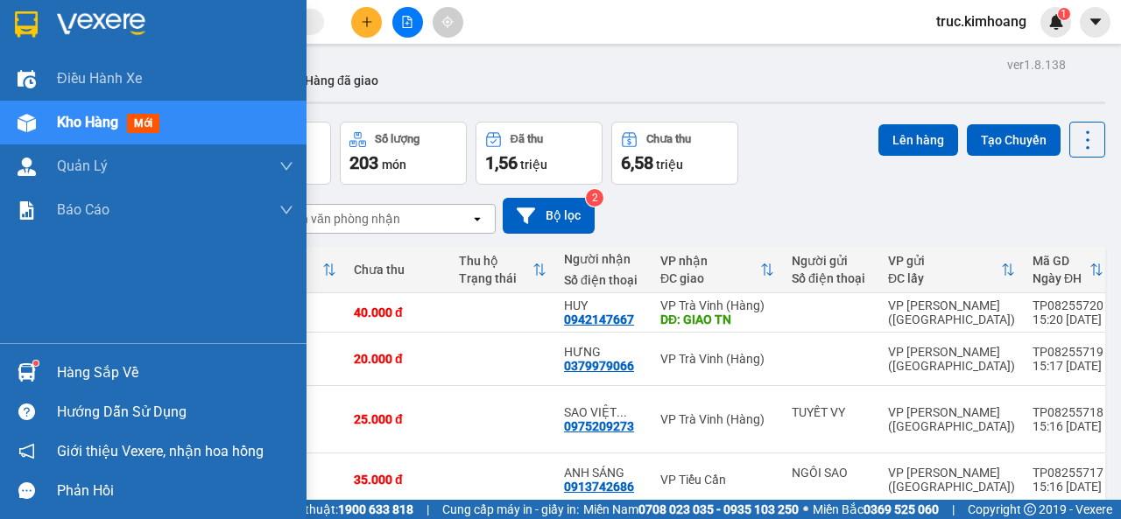
click at [47, 369] on div "Hàng sắp về" at bounding box center [153, 372] width 307 height 39
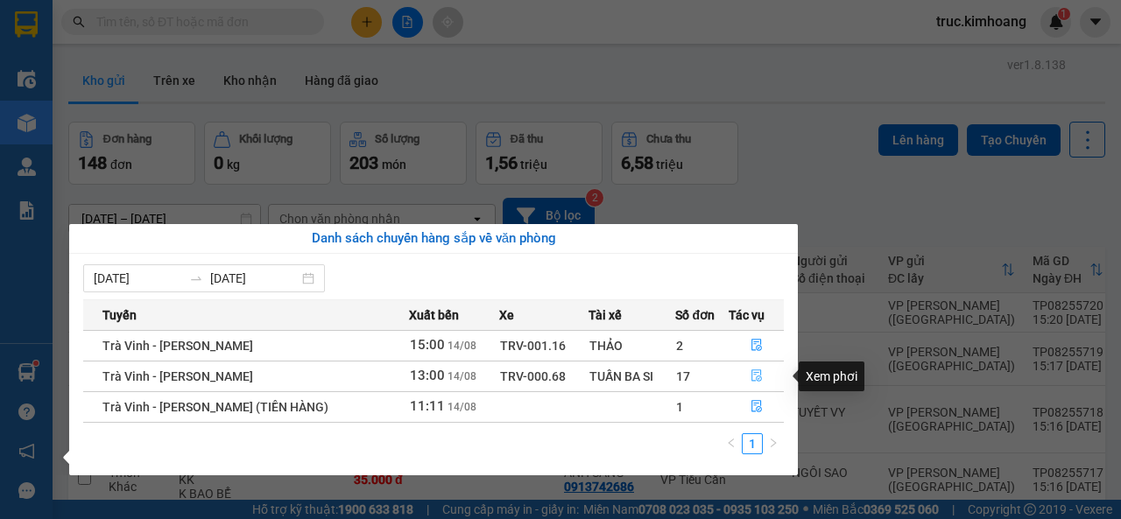
click at [751, 378] on icon "file-done" at bounding box center [757, 376] width 12 height 12
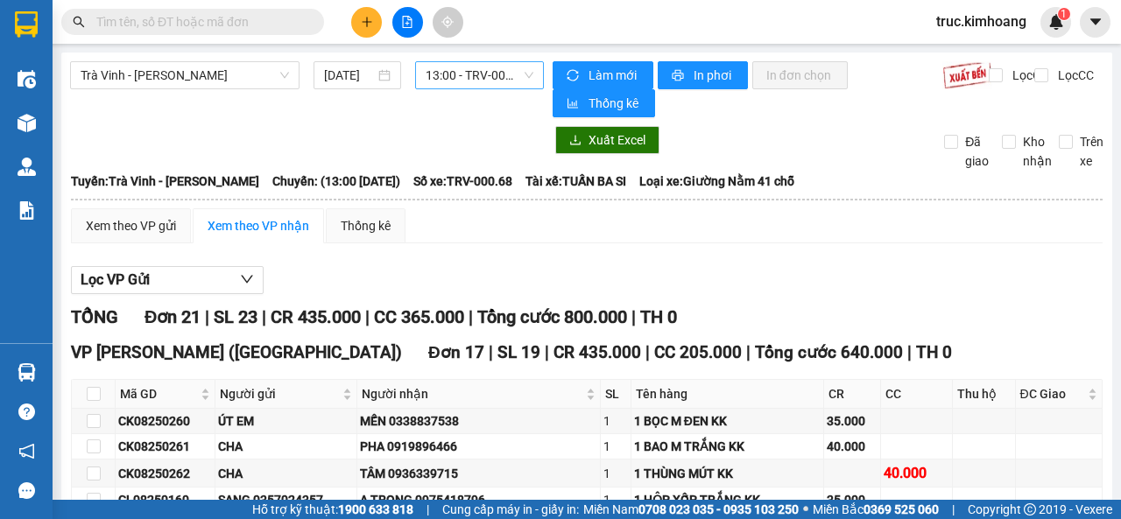
click at [434, 75] on span "13:00 - TRV-000.68" at bounding box center [479, 75] width 107 height 26
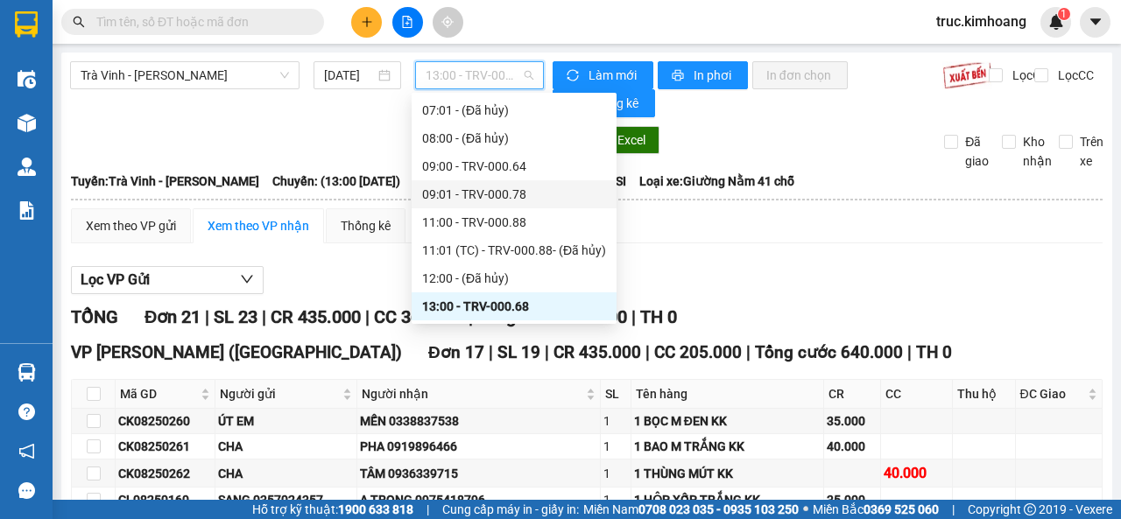
scroll to position [480, 0]
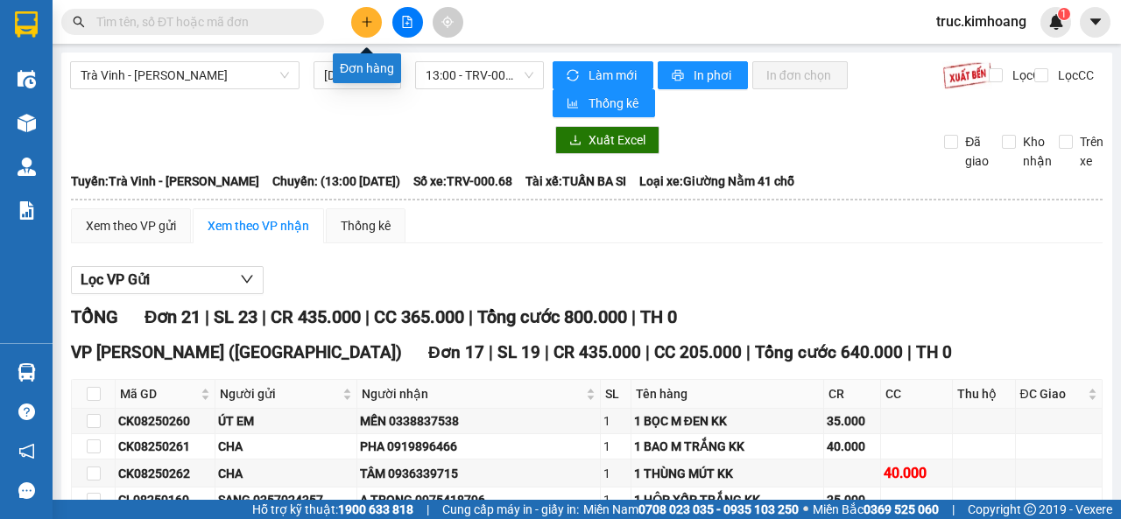
click at [367, 33] on button at bounding box center [366, 22] width 31 height 31
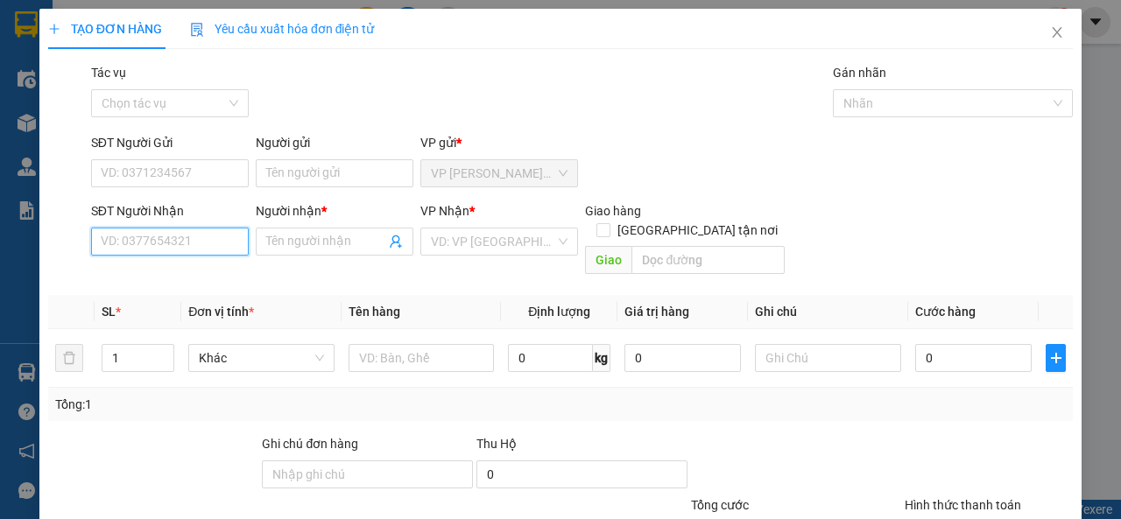
click at [190, 236] on input "SĐT Người Nhận" at bounding box center [170, 242] width 158 height 28
type input "0387373566"
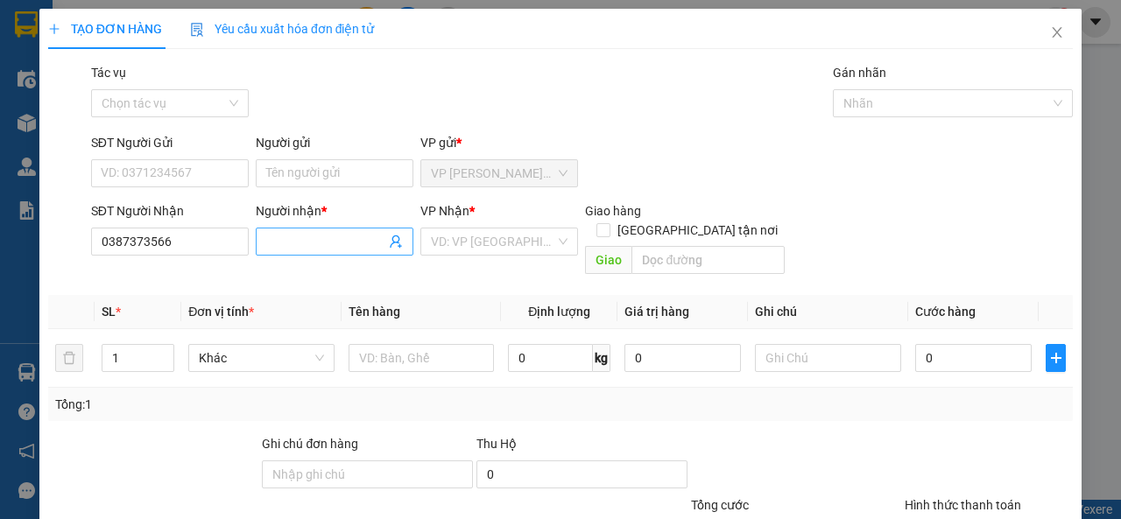
click at [290, 244] on input "Người nhận *" at bounding box center [325, 241] width 119 height 19
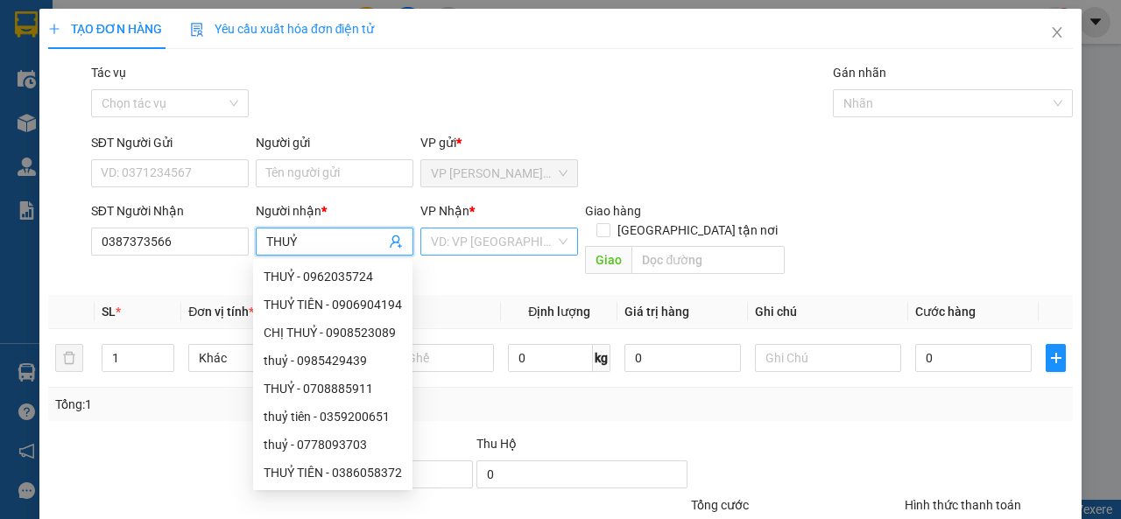
type input "THUỶ"
click at [441, 236] on input "search" at bounding box center [493, 242] width 124 height 26
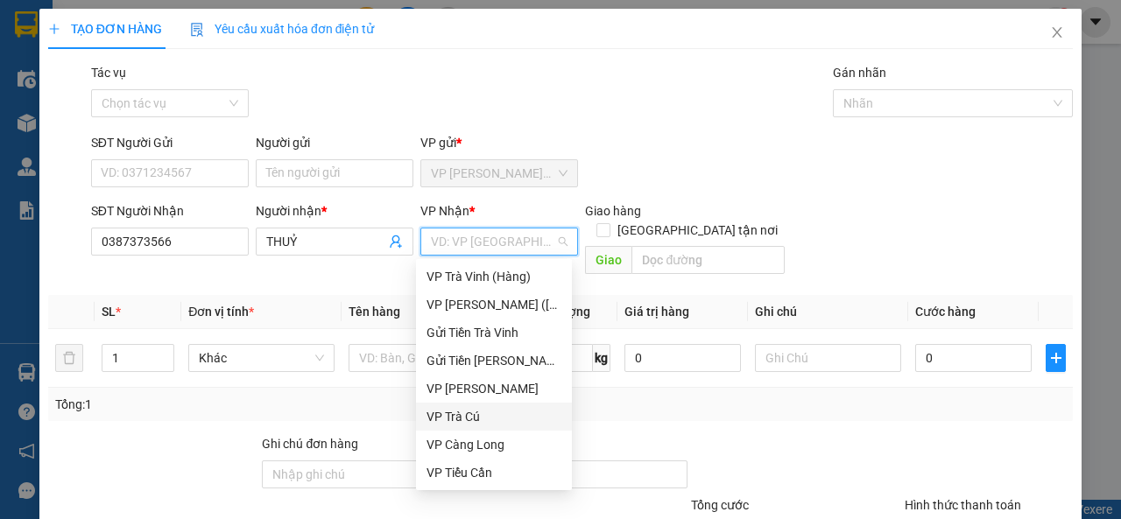
click at [466, 410] on div "VP Trà Cú" at bounding box center [494, 416] width 135 height 19
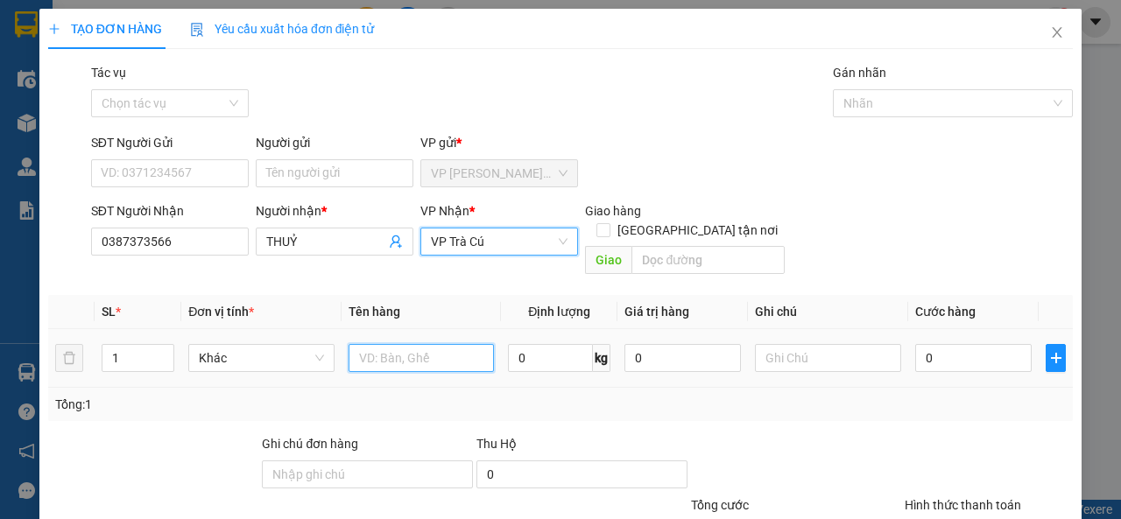
click at [374, 349] on input "text" at bounding box center [422, 358] width 146 height 28
type input "HỘP KK"
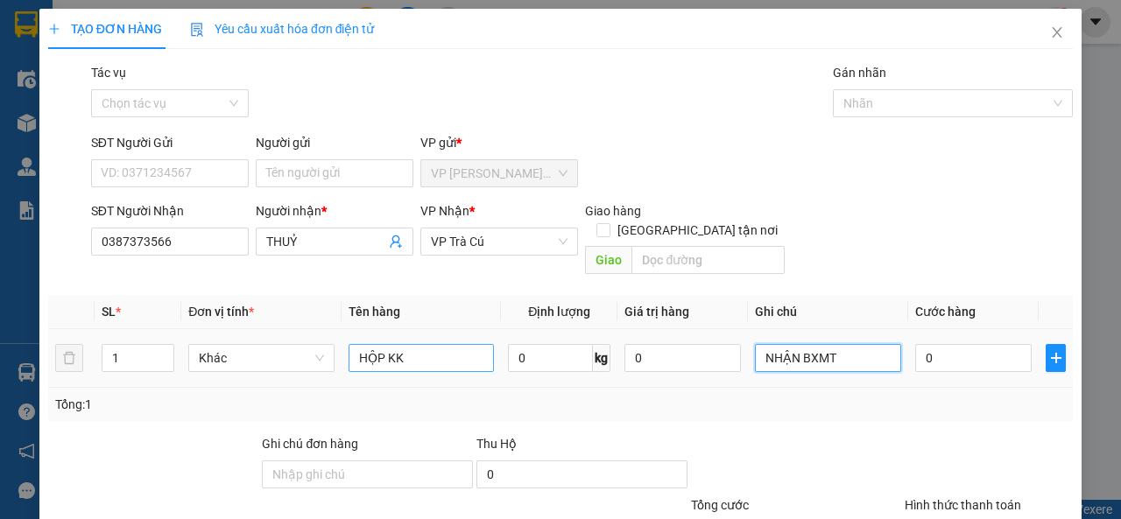
type input "NHẬN BXMT"
type input "4"
type input "40"
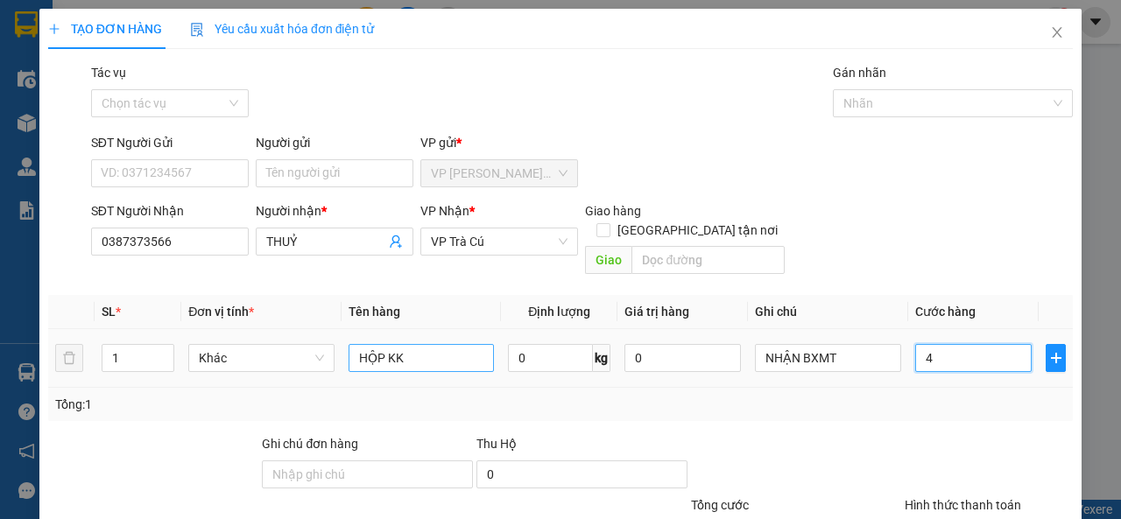
type input "40"
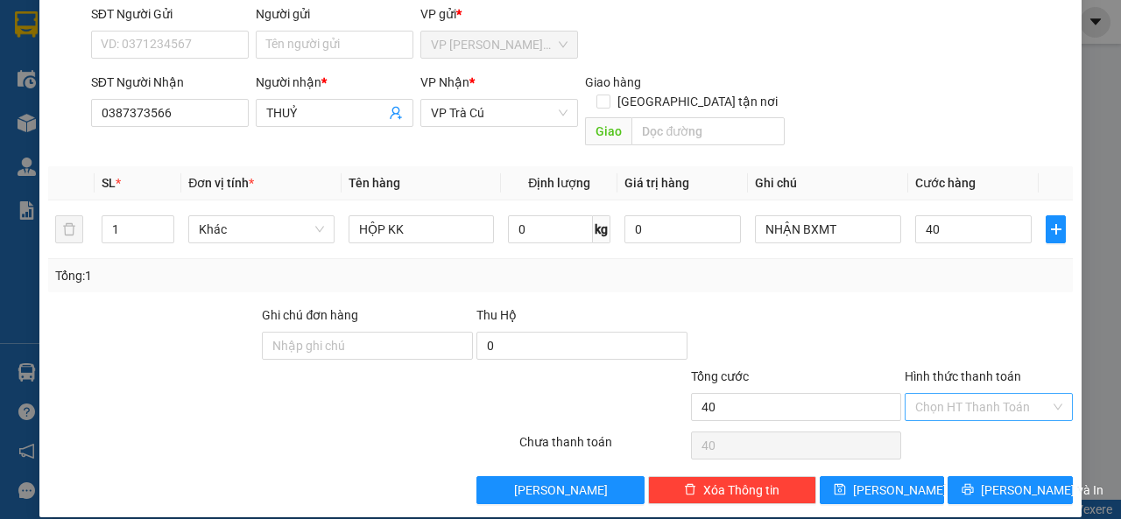
type input "40.000"
click at [992, 395] on input "Hình thức thanh toán" at bounding box center [982, 407] width 135 height 26
click at [987, 421] on div "Tại văn phòng" at bounding box center [978, 422] width 145 height 19
type input "0"
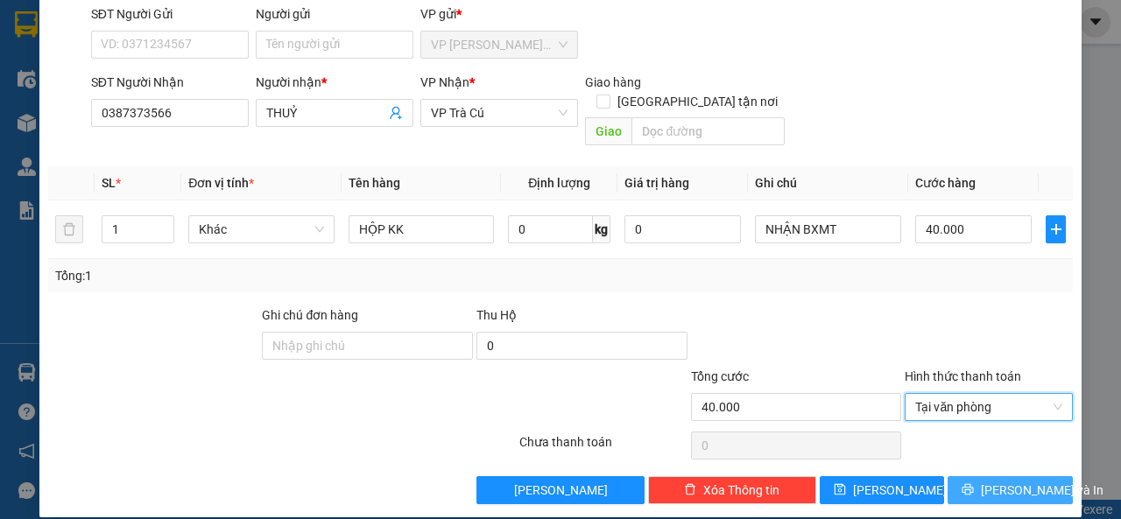
click at [1004, 481] on span "[PERSON_NAME] và In" at bounding box center [1042, 490] width 123 height 19
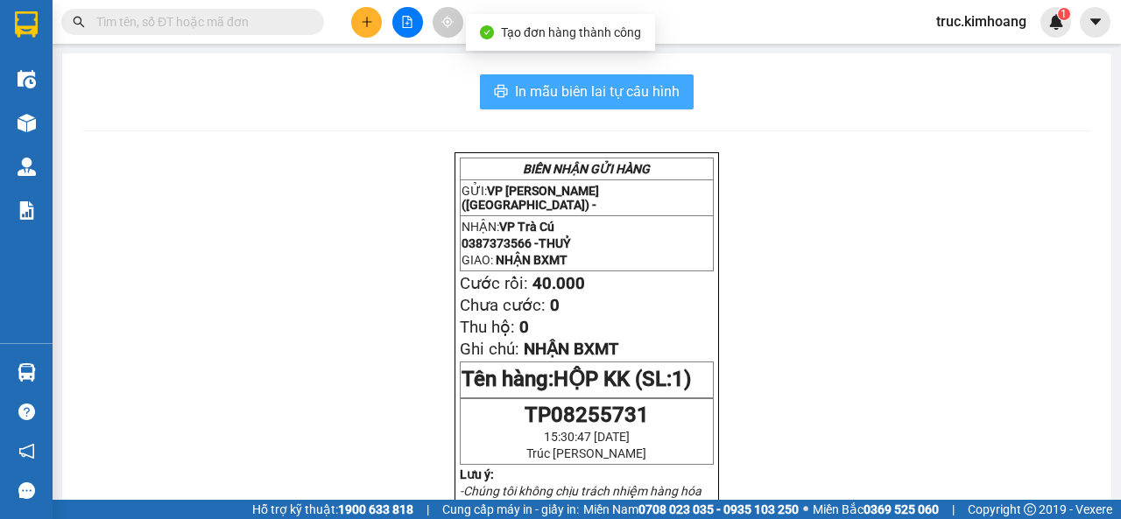
click at [642, 85] on span "In mẫu biên lai tự cấu hình" at bounding box center [597, 92] width 165 height 22
click at [616, 102] on span "In mẫu biên lai tự cấu hình" at bounding box center [597, 92] width 165 height 22
click at [617, 97] on span "In mẫu biên lai tự cấu hình" at bounding box center [597, 92] width 165 height 22
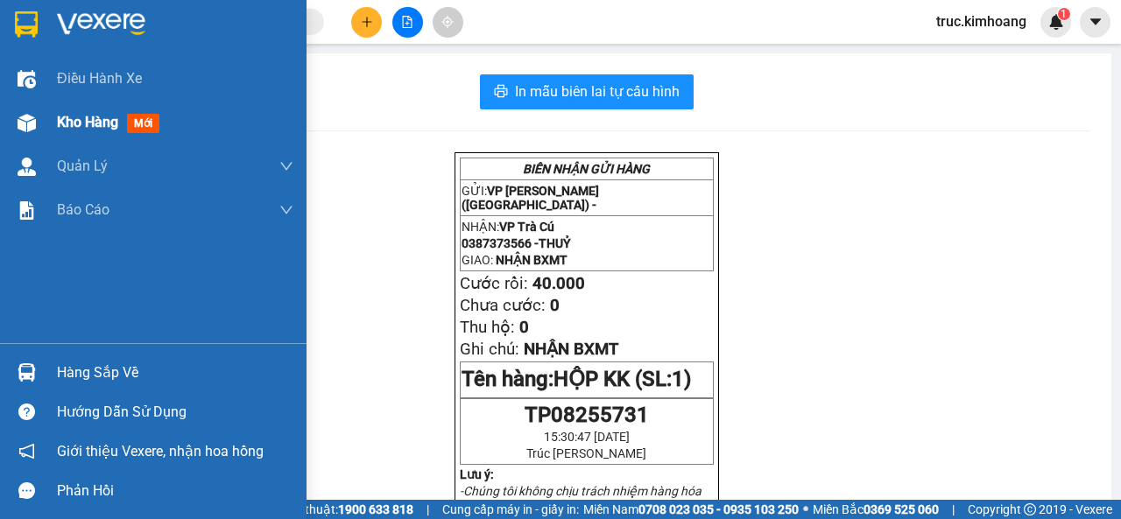
click at [63, 128] on span "Kho hàng" at bounding box center [87, 122] width 61 height 17
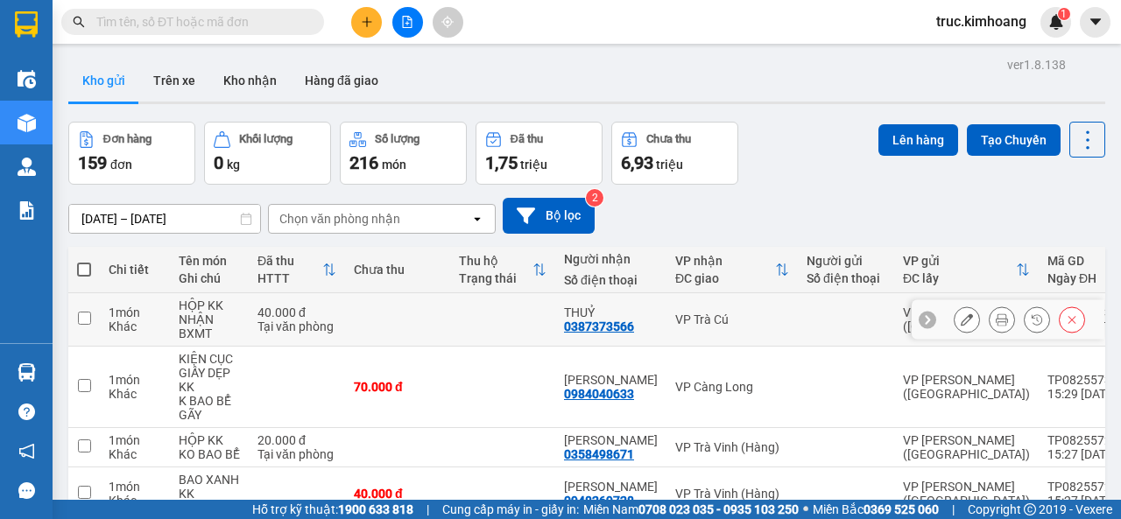
click at [81, 312] on input "checkbox" at bounding box center [84, 318] width 13 height 13
checkbox input "true"
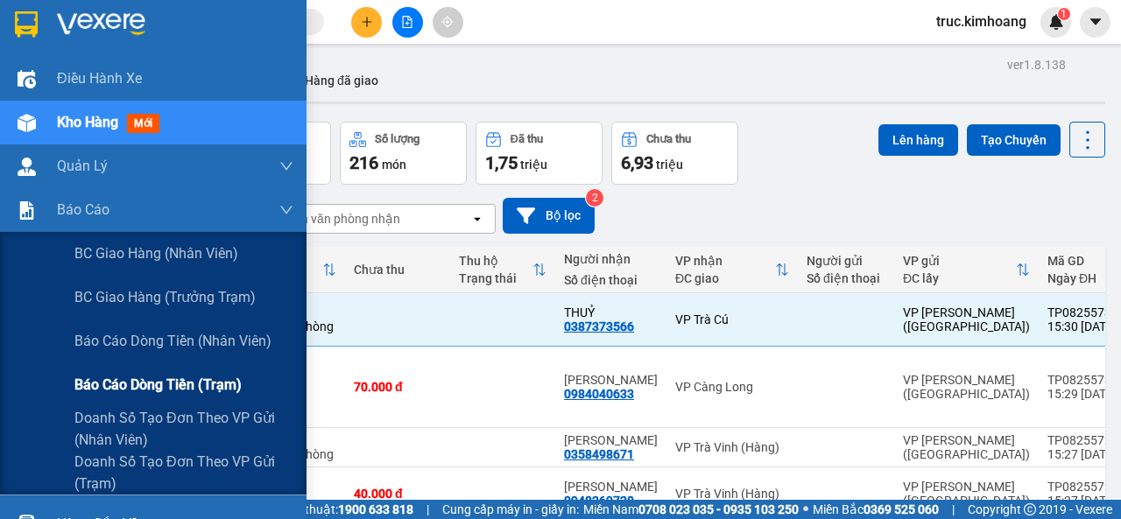
click at [205, 382] on span "Báo cáo dòng tiền (trạm)" at bounding box center [157, 385] width 167 height 22
